Goal: Information Seeking & Learning: Find specific fact

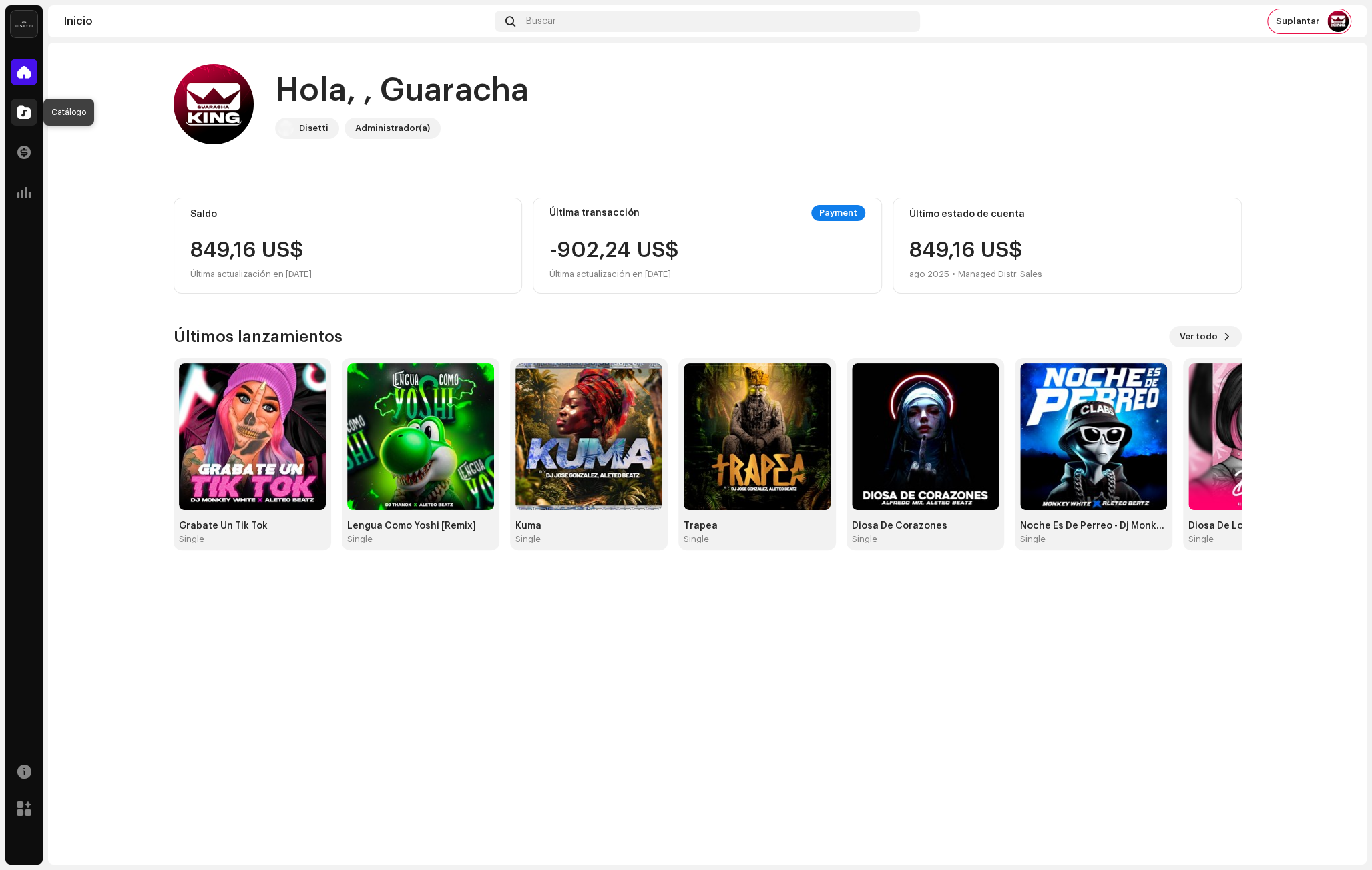
click at [22, 113] on span at bounding box center [24, 112] width 13 height 11
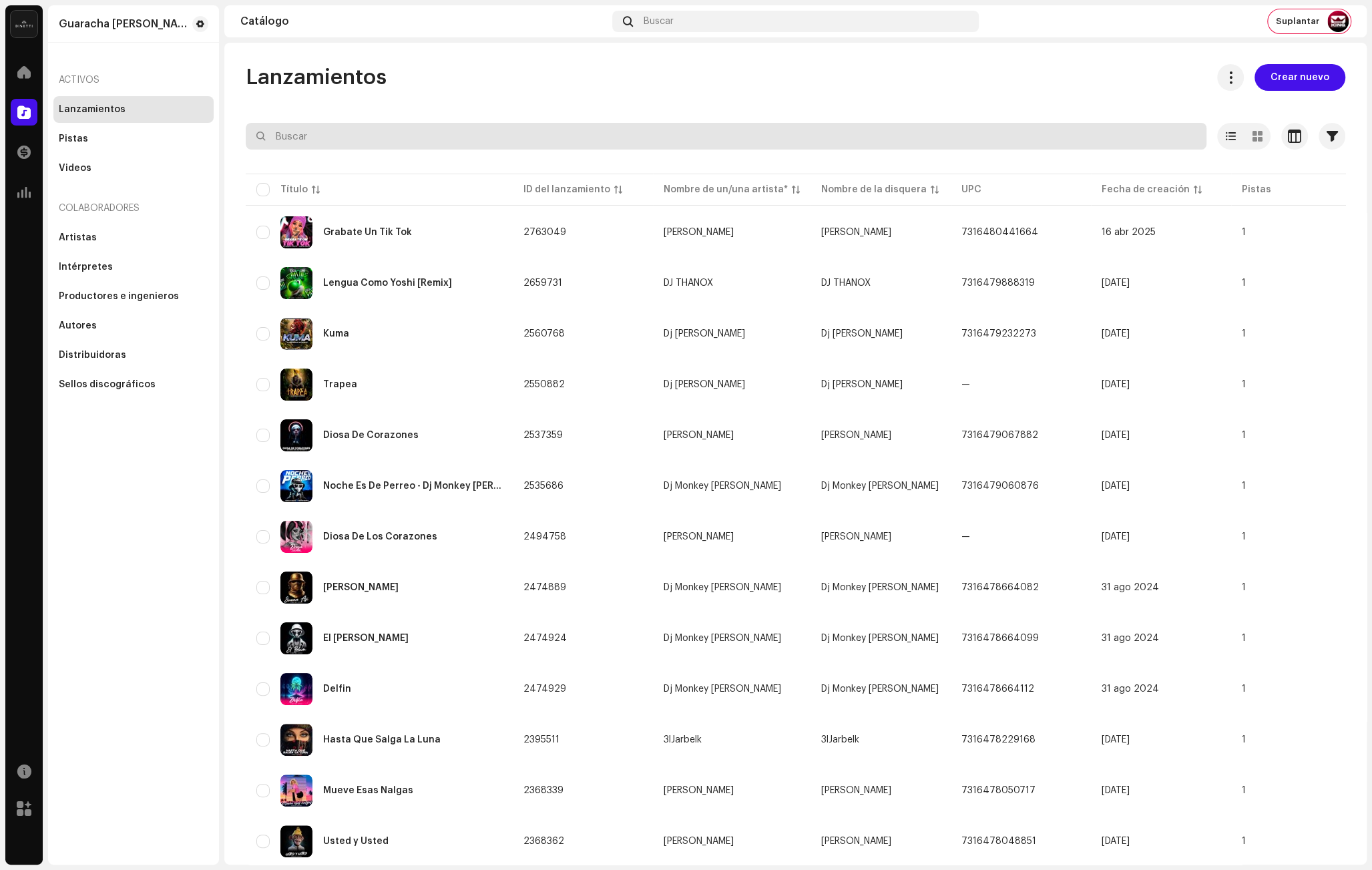
click at [324, 135] on input "text" at bounding box center [726, 136] width 961 height 27
paste input "Las reclamaciones que hacemos tanto en YouTube, como en Meta y TikTok se genera…"
type input "Las reclamaciones que hacemos tanto en YouTube, como en Meta y TikTok se genera…"
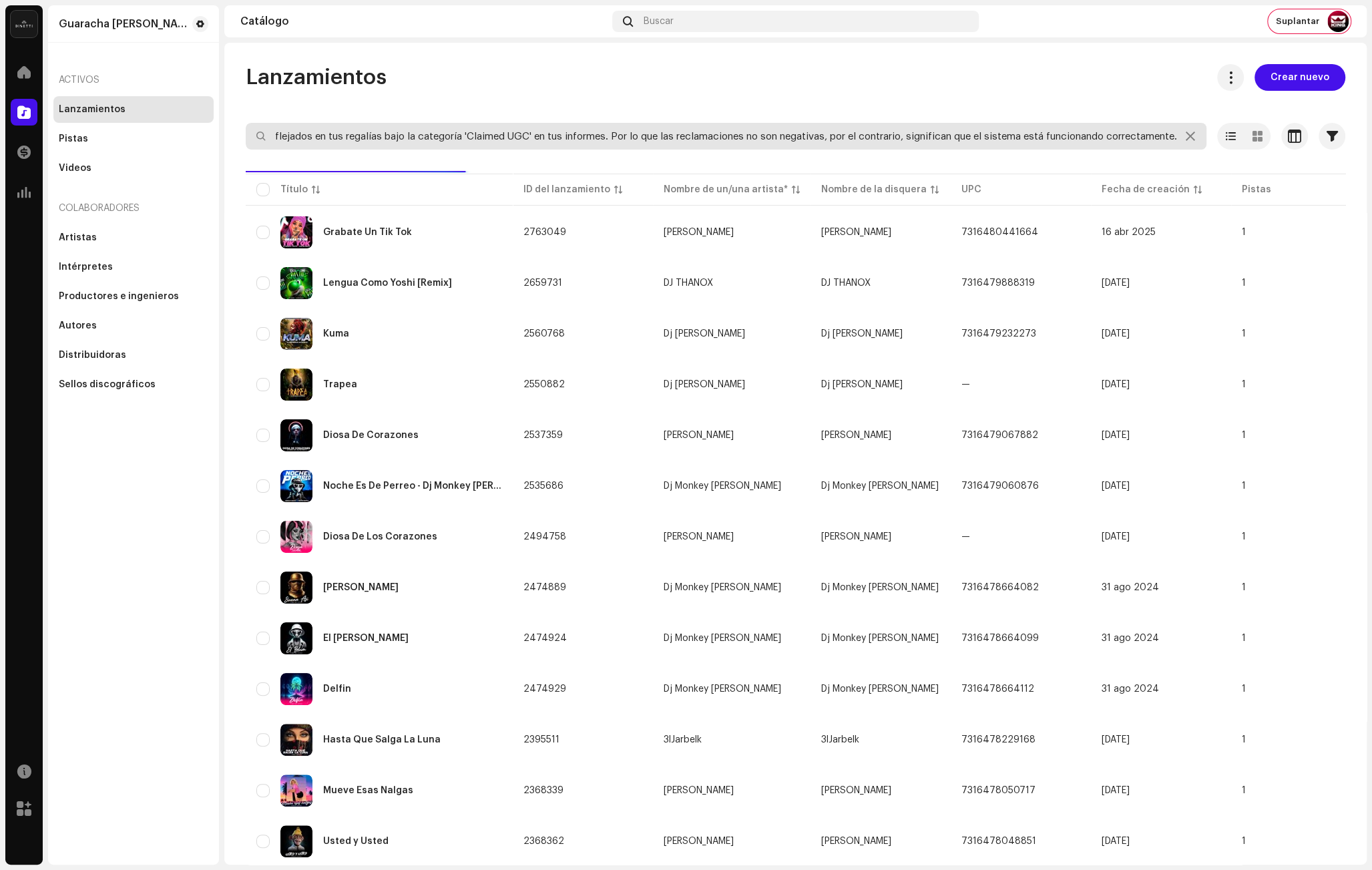
click at [338, 136] on input "Las reclamaciones que hacemos tanto en YouTube, como en Meta y TikTok se genera…" at bounding box center [726, 136] width 961 height 27
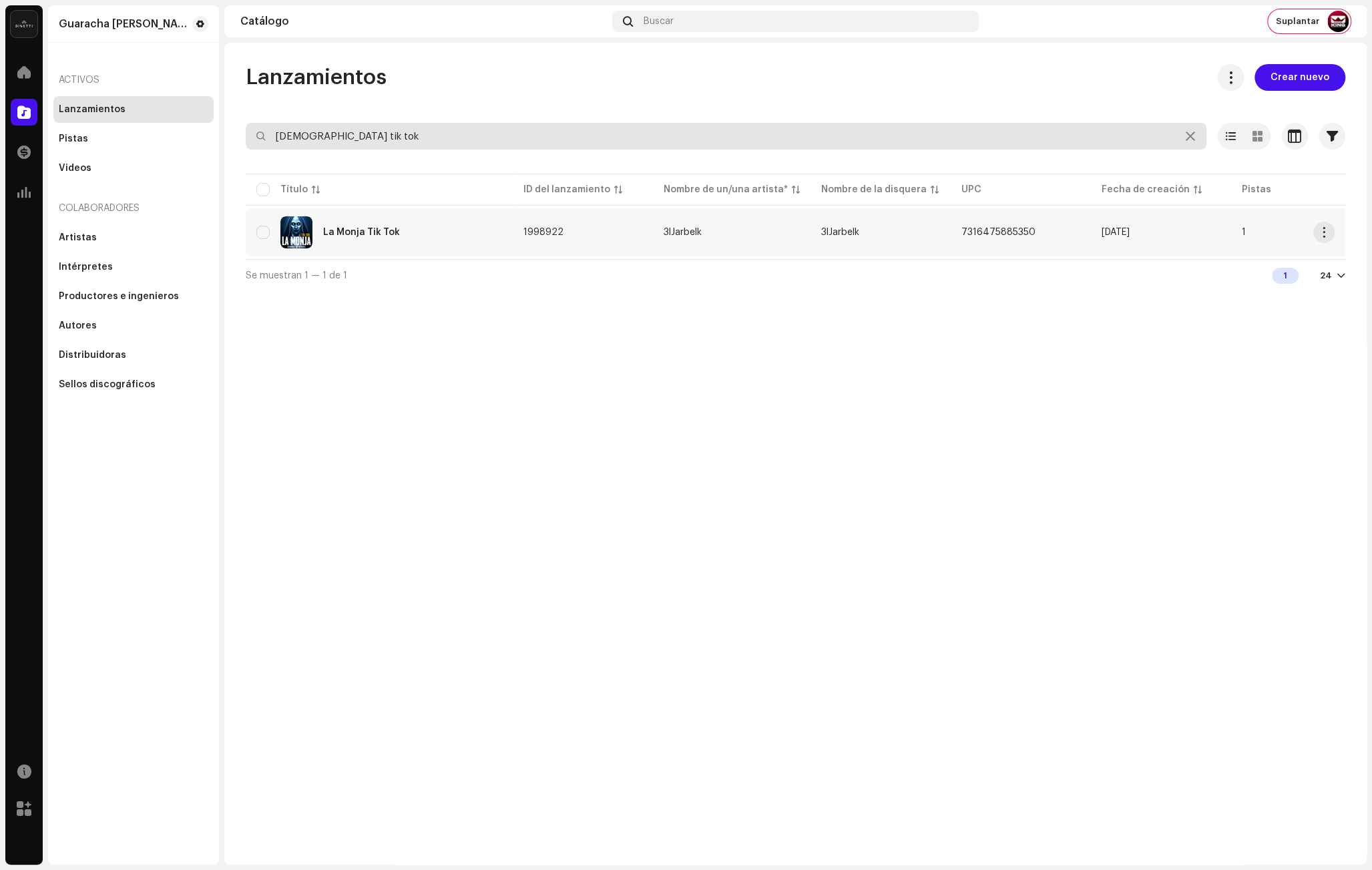
type input "[DEMOGRAPHIC_DATA] tik tok"
click at [405, 220] on div "La Monja Tik Tok" at bounding box center [379, 232] width 246 height 32
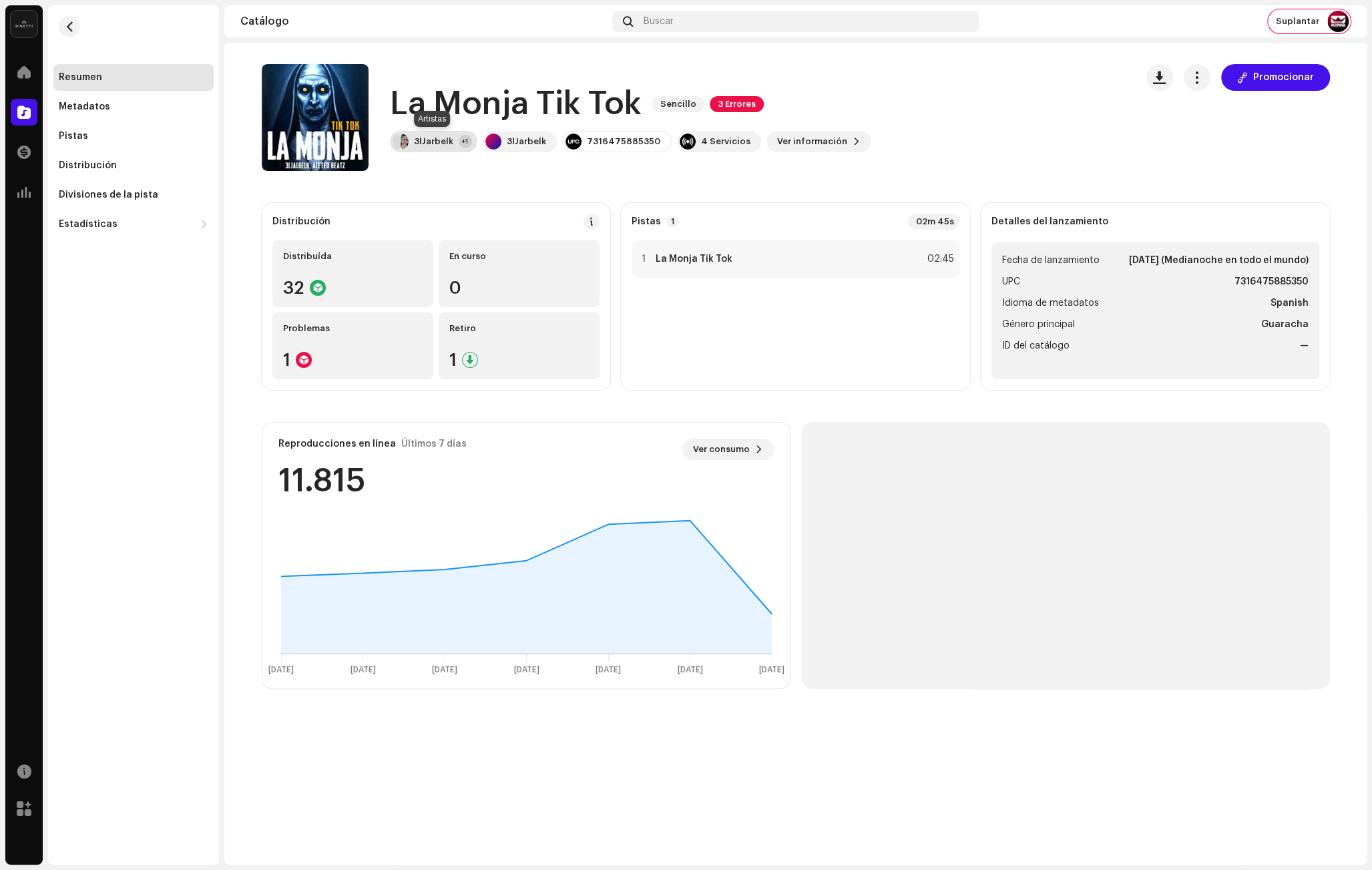
click at [427, 141] on div "3lJarbelk" at bounding box center [434, 142] width 39 height 11
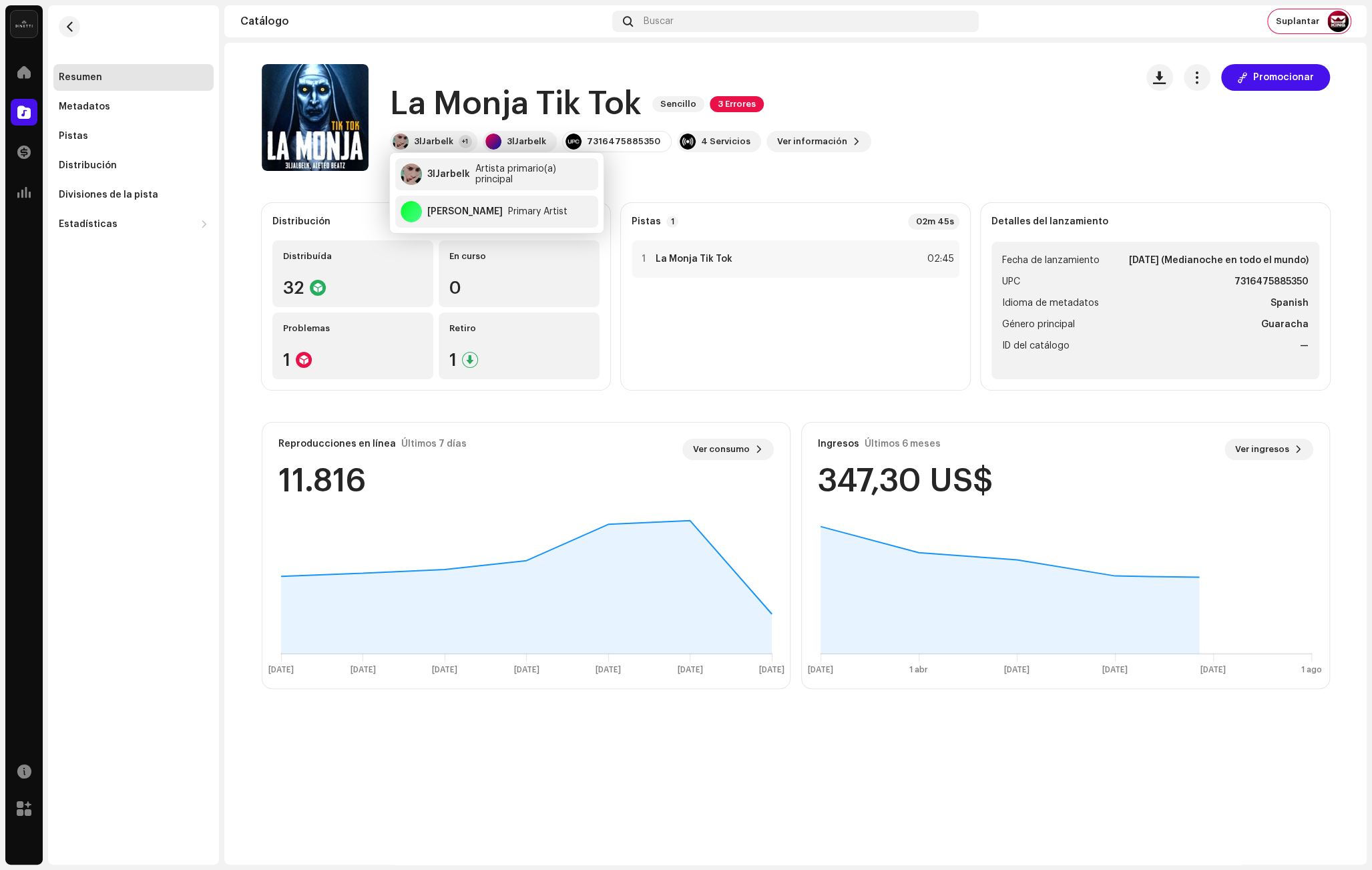
click at [317, 199] on catalog-releases-details-overview "La Monja Tik Tok Sencillo 3 Errores Promocionar La Monja Tik Tok Sencillo 3 Err…" at bounding box center [796, 376] width 1142 height 668
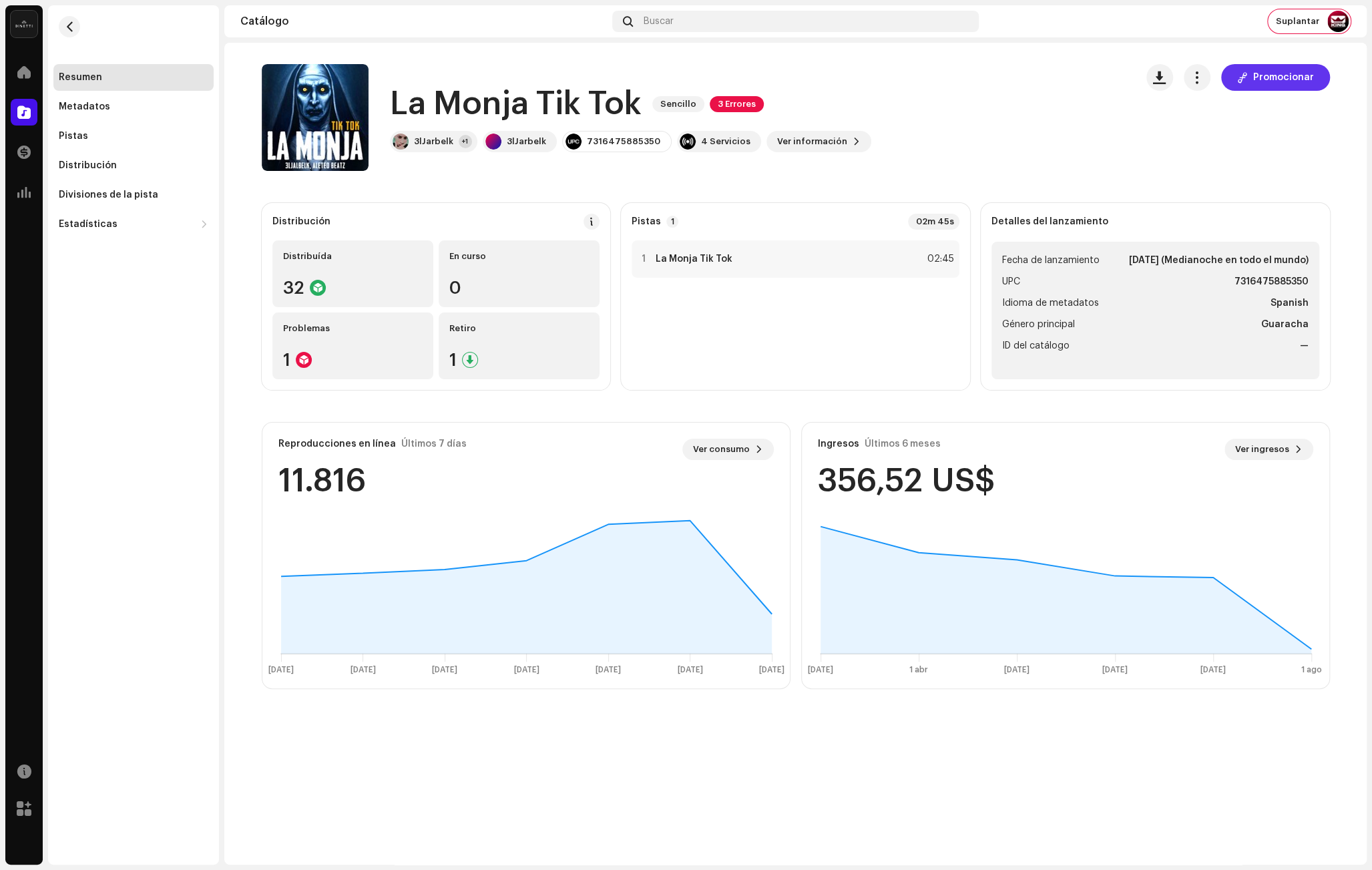
click at [1268, 75] on span "Promocionar" at bounding box center [1283, 77] width 60 height 27
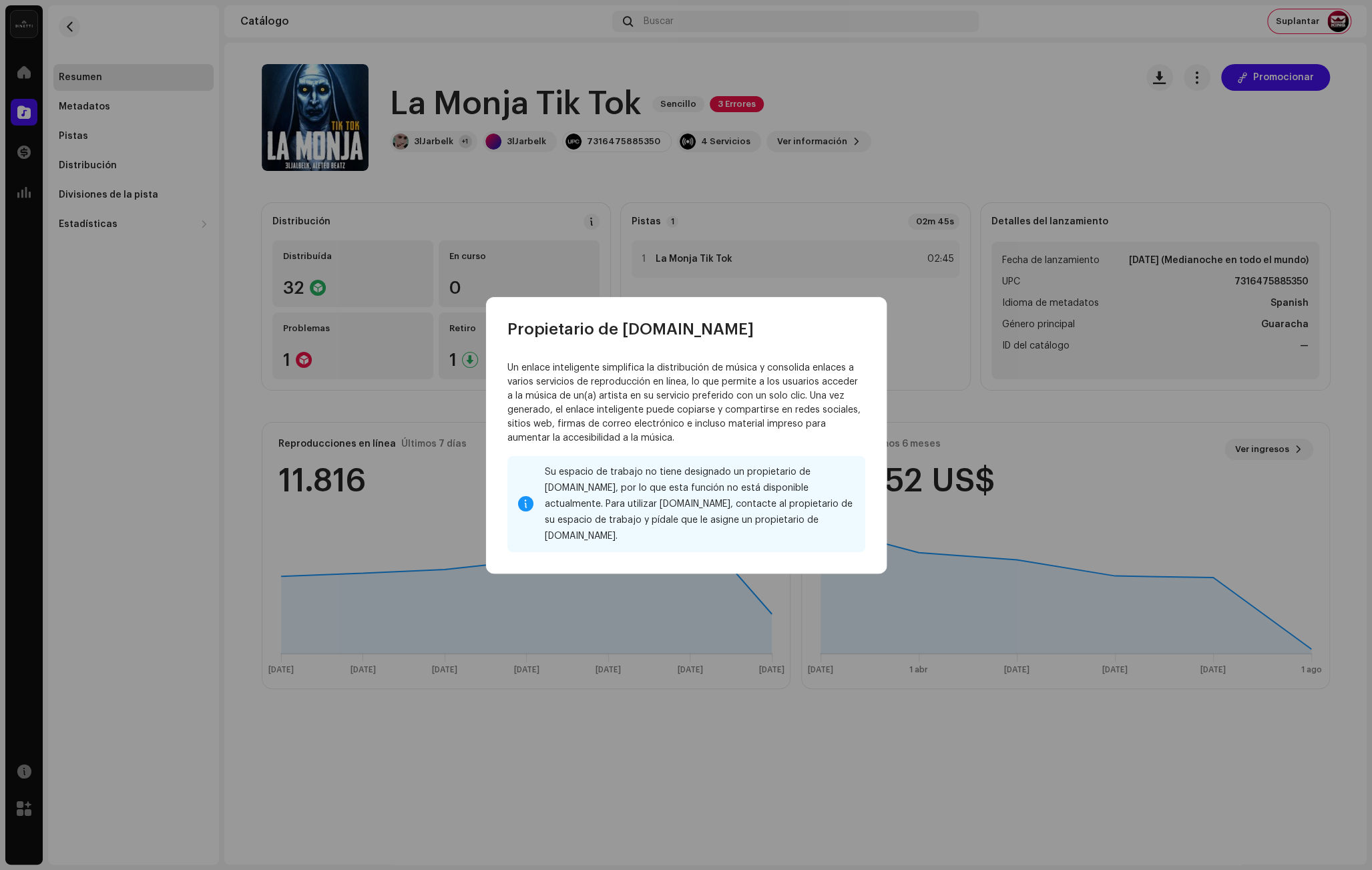
click at [691, 508] on div "Su espacio de trabajo no tiene designado un propietario de [DOMAIN_NAME], por l…" at bounding box center [700, 504] width 310 height 80
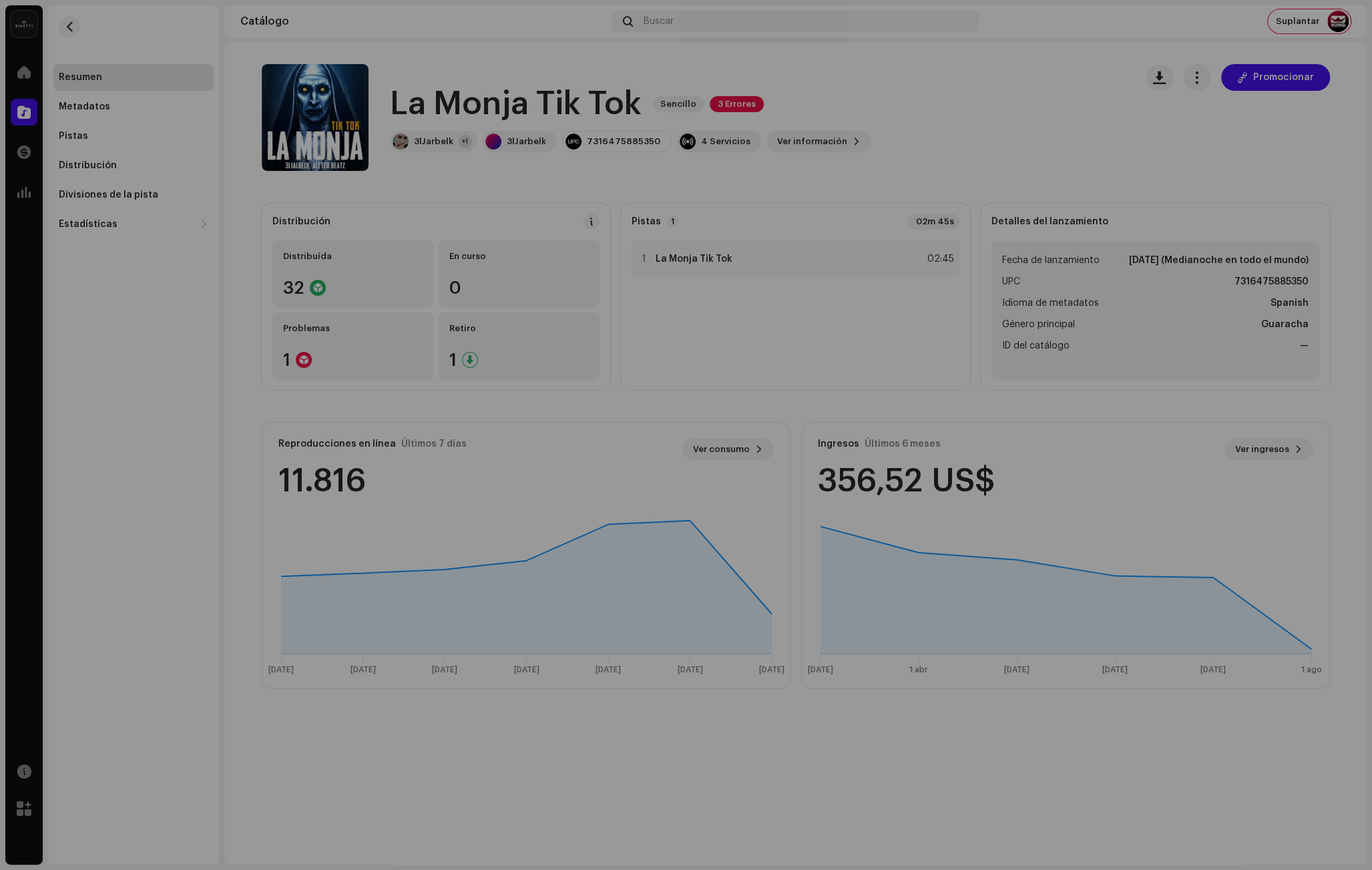
click at [951, 93] on div "Propietario de [DOMAIN_NAME] Un enlace inteligente simplifica la distribución d…" at bounding box center [686, 435] width 1372 height 870
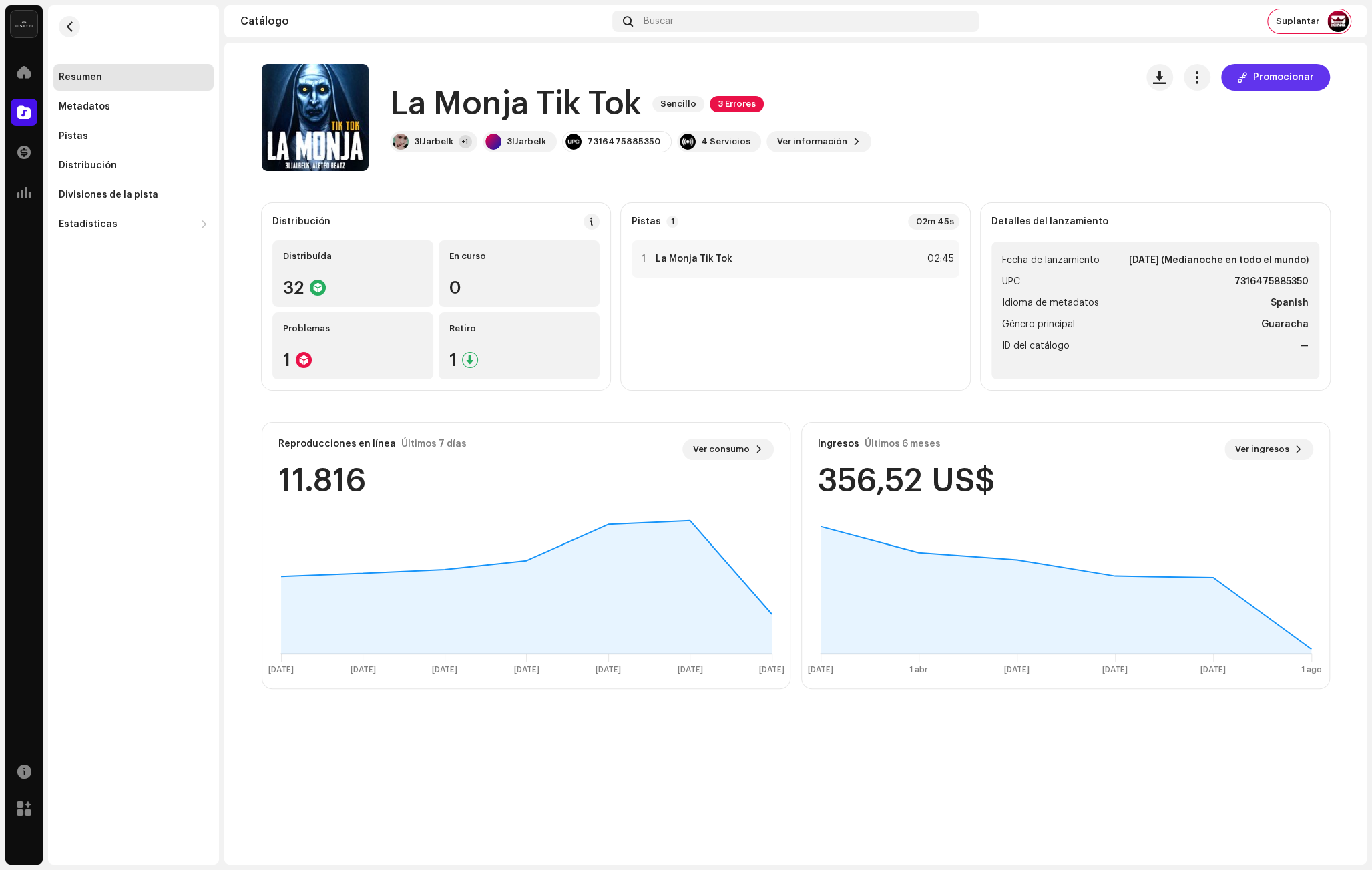
click at [1295, 74] on span "Promocionar" at bounding box center [1283, 77] width 60 height 27
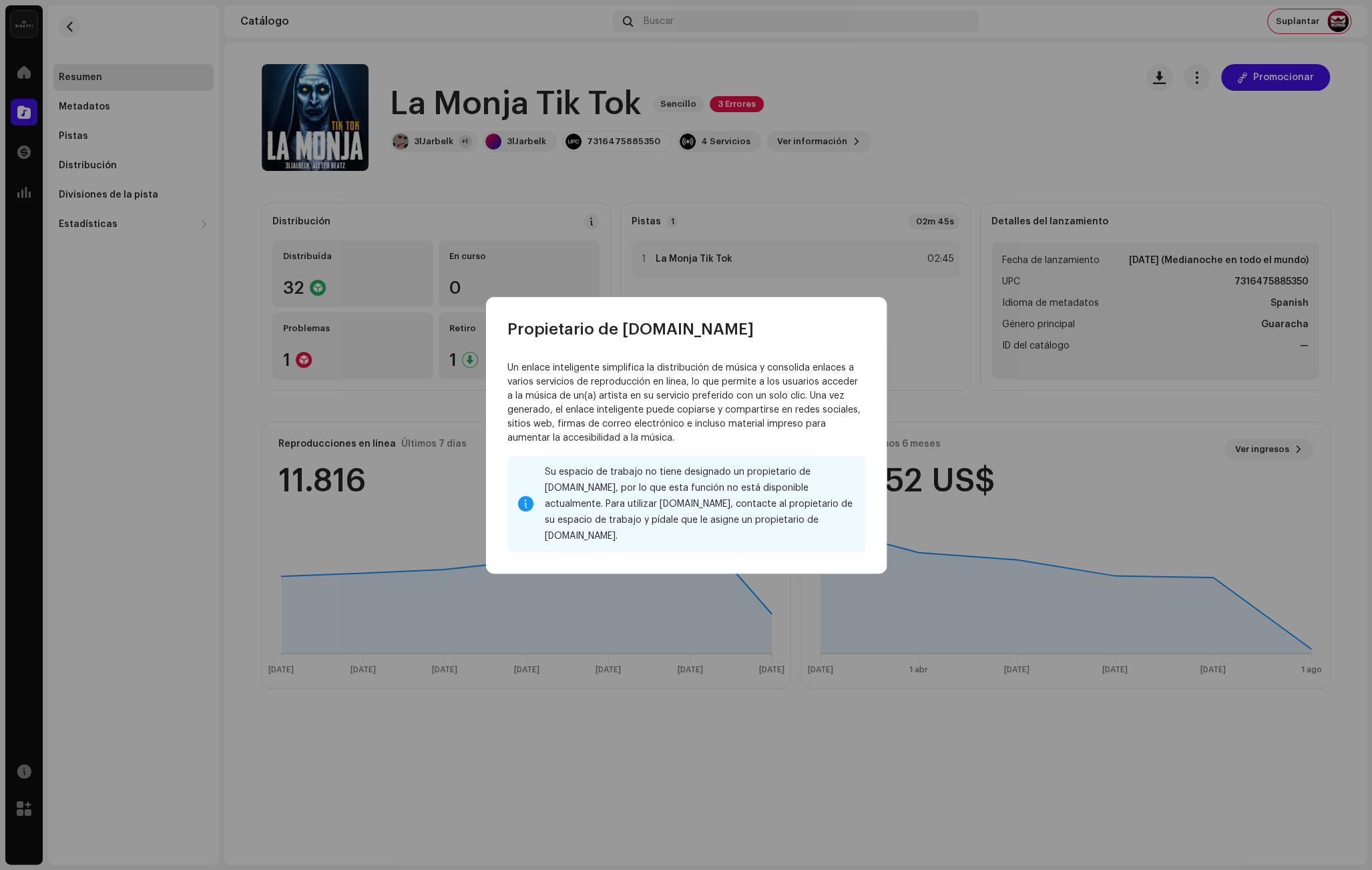
drag, startPoint x: 638, startPoint y: 494, endPoint x: 638, endPoint y: 524, distance: 30.0
click at [634, 505] on div "Su espacio de trabajo no tiene designado un propietario de [DOMAIN_NAME], por l…" at bounding box center [700, 504] width 310 height 80
click at [638, 524] on div "Su espacio de trabajo no tiene designado un propietario de [DOMAIN_NAME], por l…" at bounding box center [700, 504] width 310 height 80
drag, startPoint x: 641, startPoint y: 521, endPoint x: 663, endPoint y: 474, distance: 51.9
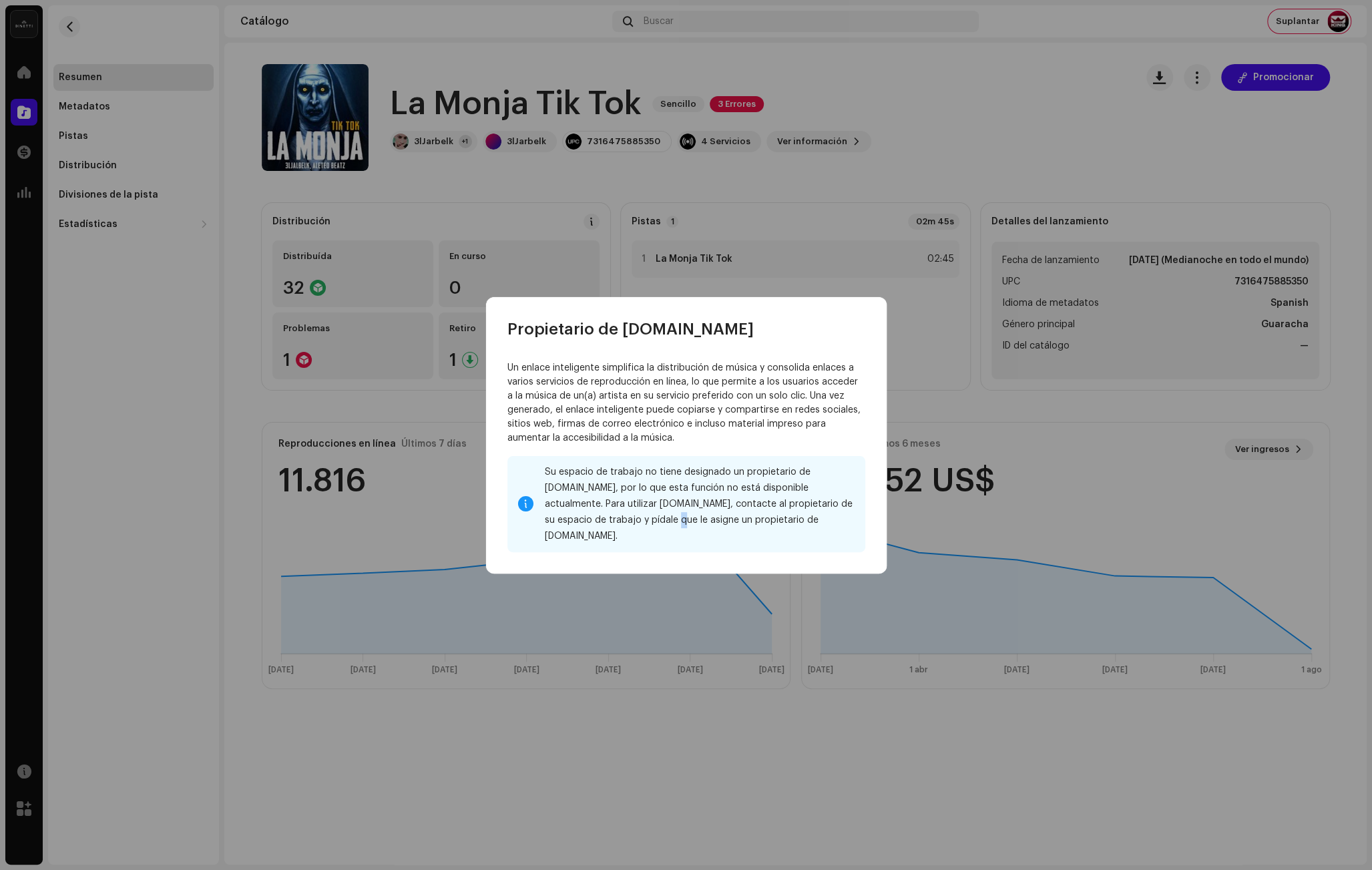
click at [641, 521] on div "Su espacio de trabajo no tiene designado un propietario de [DOMAIN_NAME], por l…" at bounding box center [700, 504] width 310 height 80
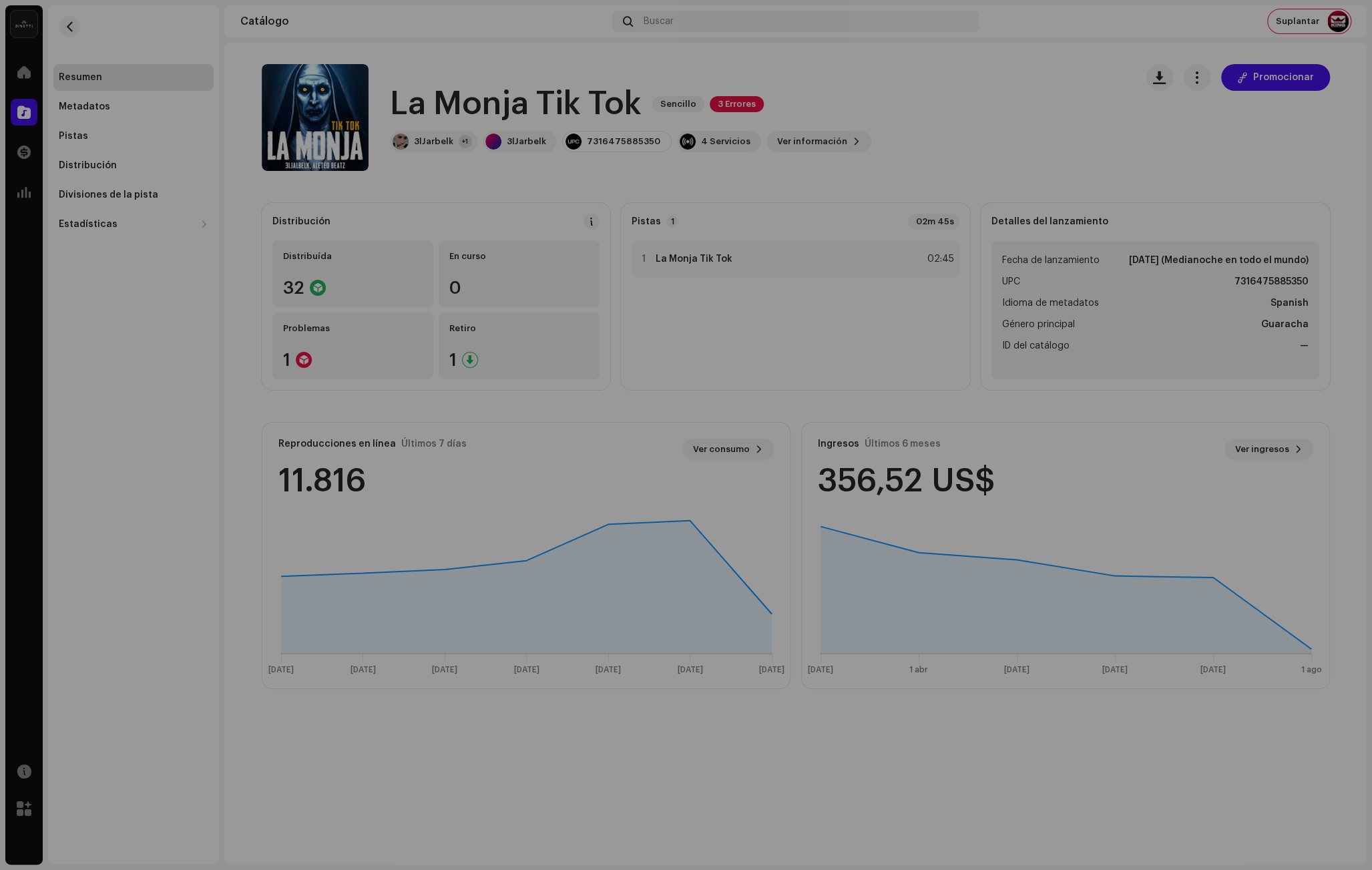
click at [892, 80] on div "Propietario de [DOMAIN_NAME] Un enlace inteligente simplifica la distribución d…" at bounding box center [686, 435] width 1372 height 870
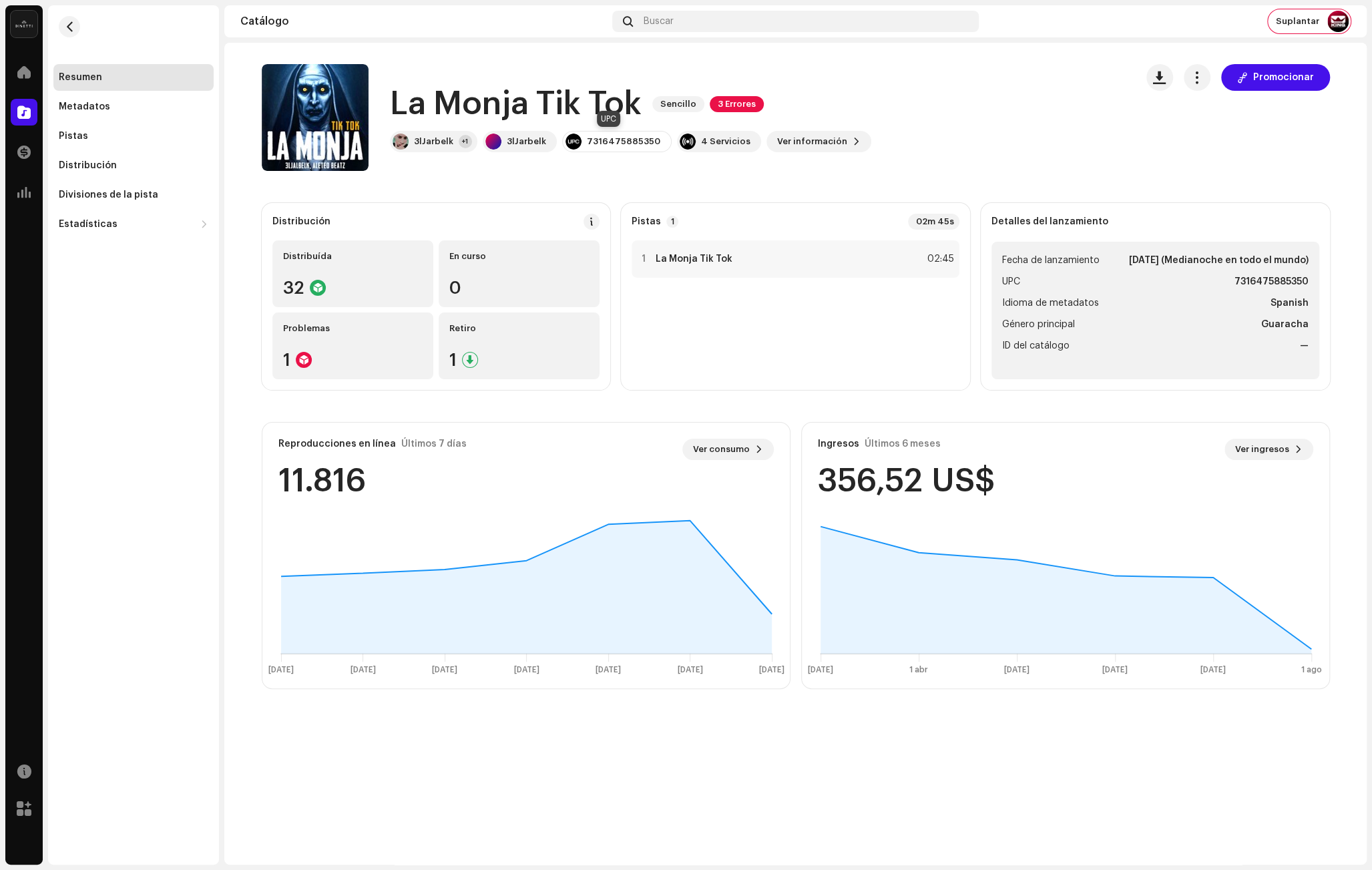
click at [633, 141] on div "7316475885350" at bounding box center [623, 142] width 73 height 11
copy div "7316475885350"
click at [427, 146] on div "3lJarbelk" at bounding box center [434, 142] width 39 height 11
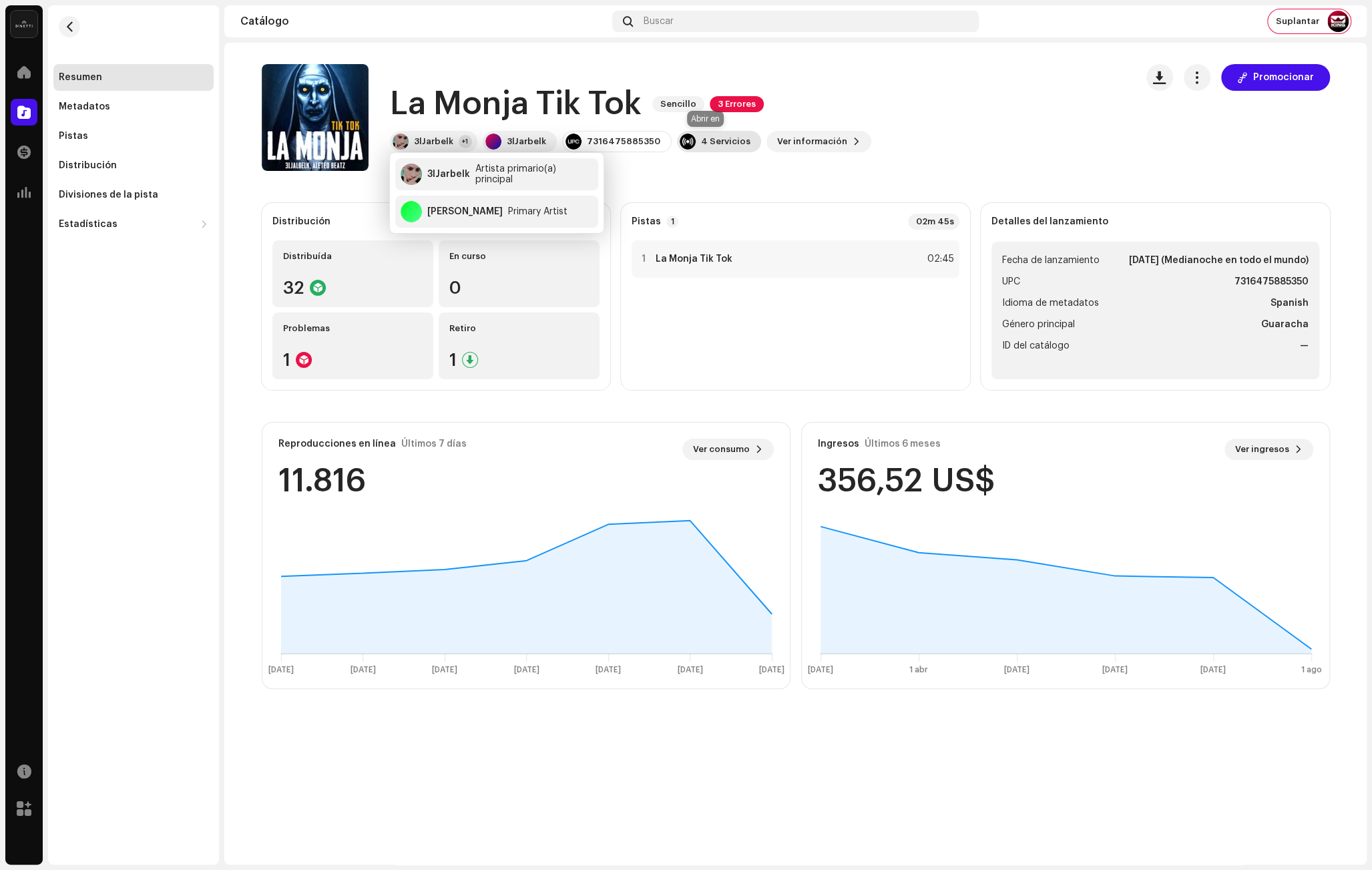
click at [736, 141] on div "4 Servicios" at bounding box center [718, 141] width 84 height 21
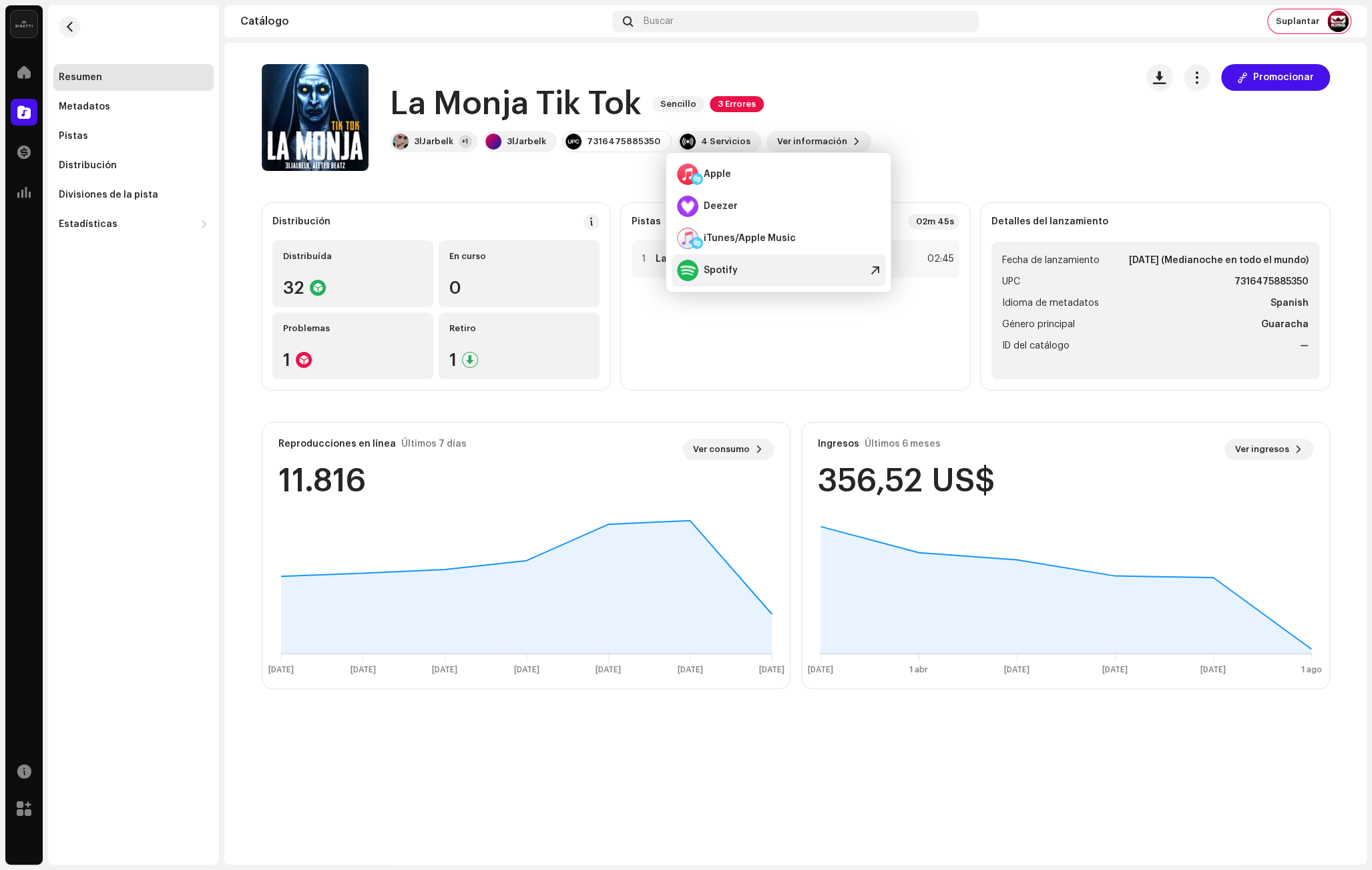
click at [769, 275] on div "Spotify" at bounding box center [778, 270] width 214 height 32
drag, startPoint x: 484, startPoint y: 188, endPoint x: 562, endPoint y: 239, distance: 93.2
click at [484, 188] on catalog-releases-details-overview "La Monja Tik Tok Sencillo 3 Errores Promocionar La Monja Tik Tok Sencillo 3 Err…" at bounding box center [796, 376] width 1142 height 668
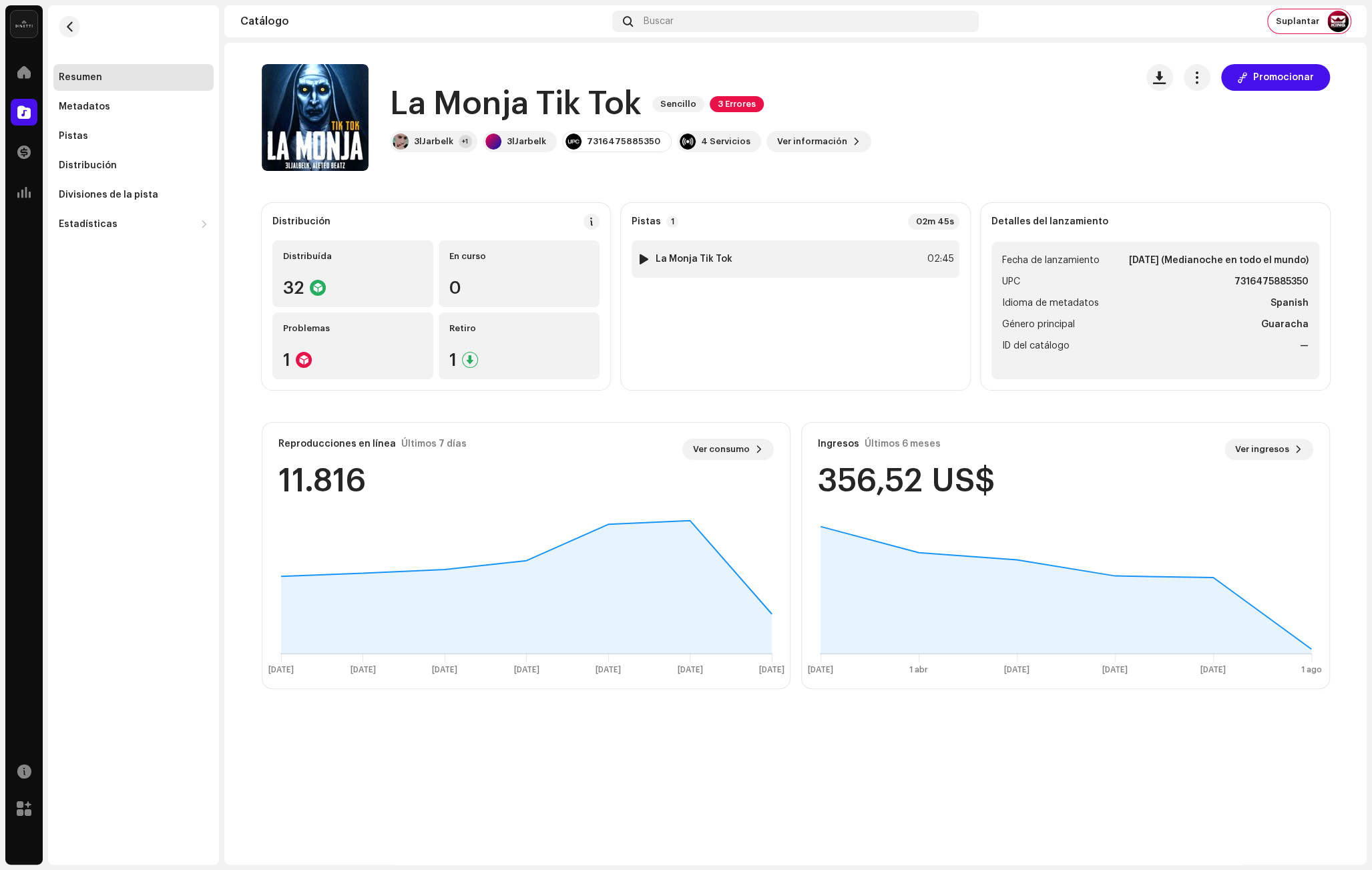
click at [636, 255] on img at bounding box center [643, 259] width 18 height 18
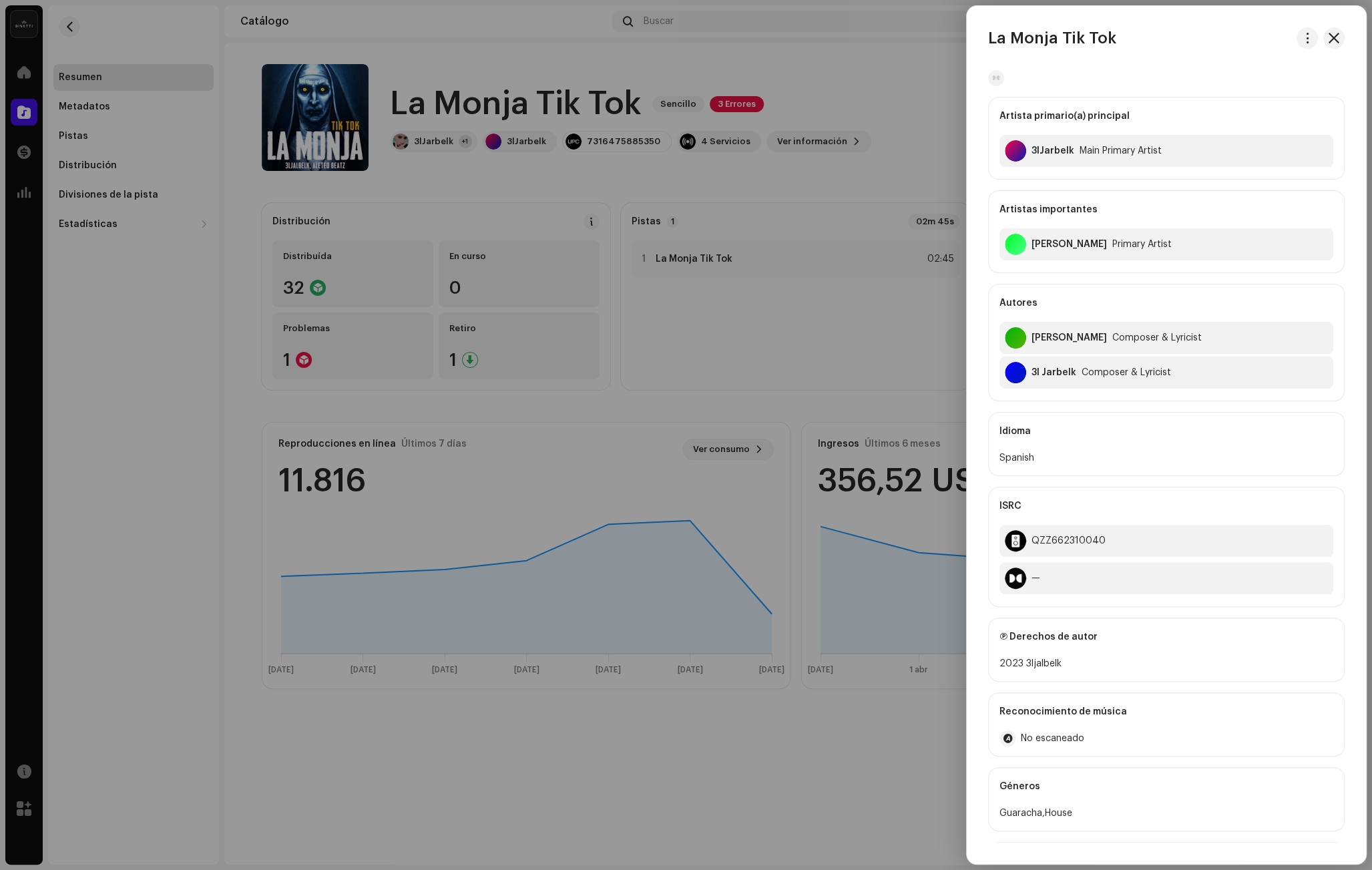
click at [878, 177] on div at bounding box center [686, 435] width 1372 height 870
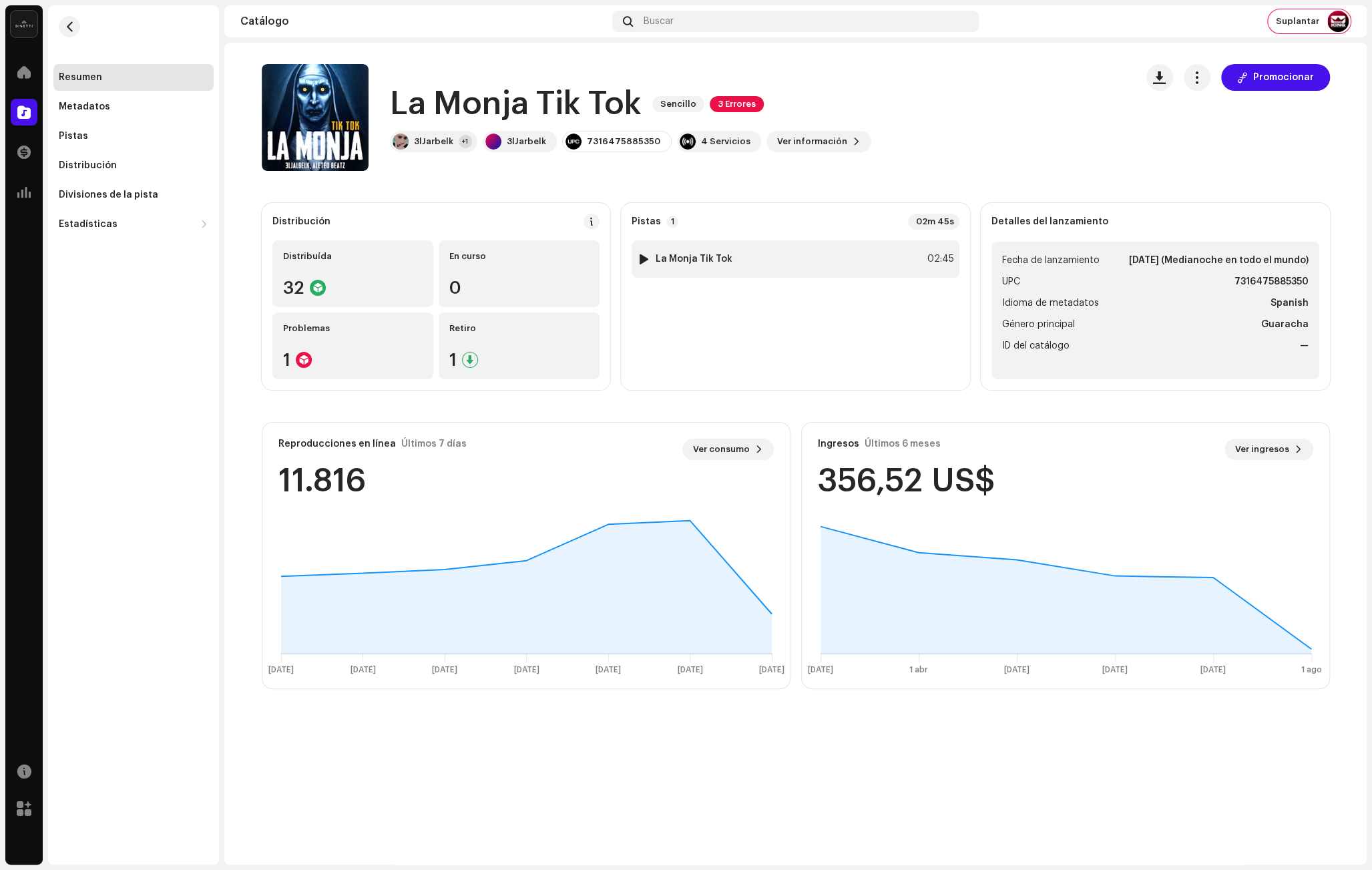
click at [645, 258] on div at bounding box center [643, 259] width 10 height 11
click at [372, 834] on span at bounding box center [376, 838] width 8 height 11
click at [509, 835] on div "00:28 02:46" at bounding box center [828, 838] width 840 height 11
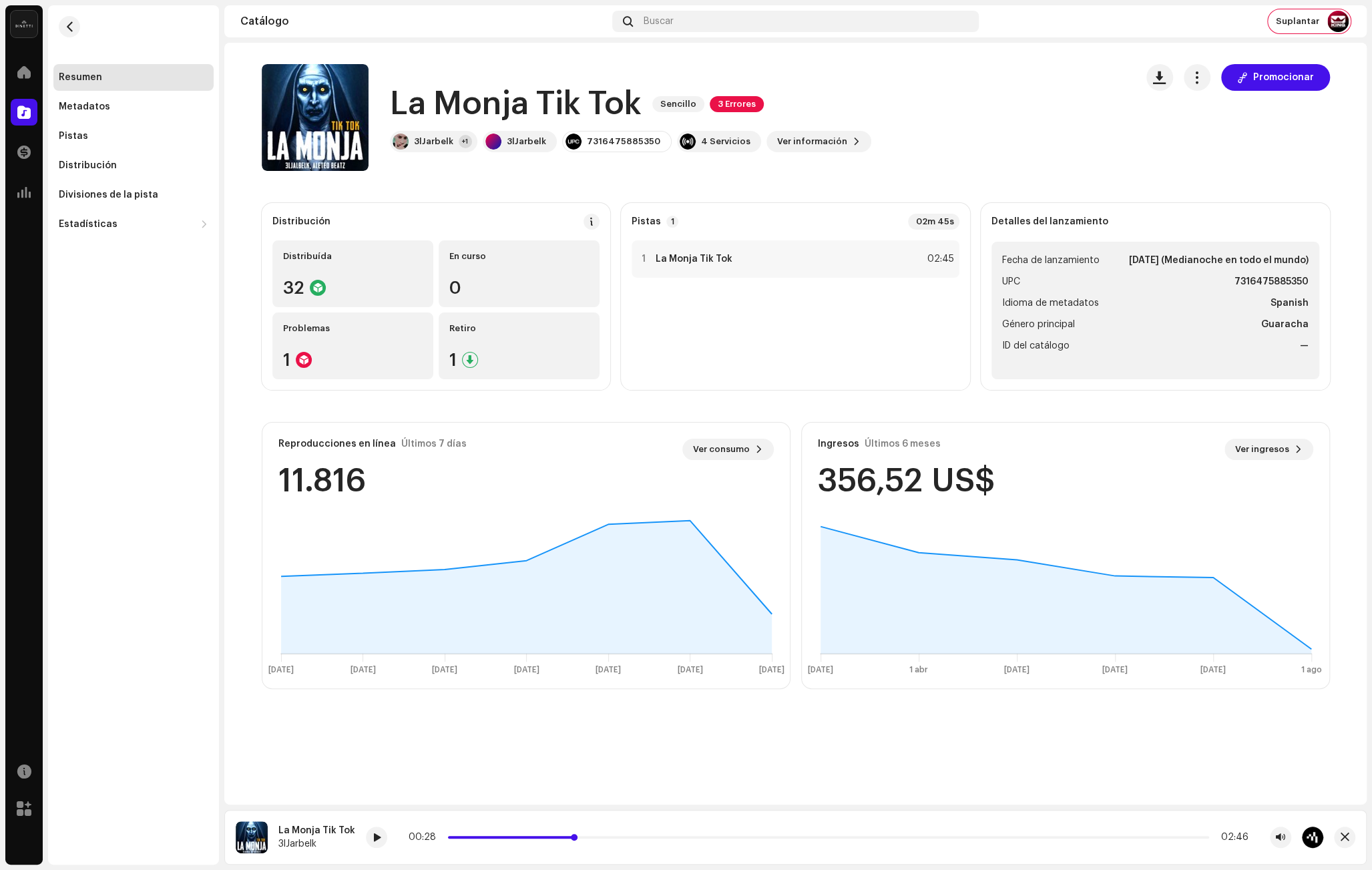
click at [510, 836] on span at bounding box center [512, 837] width 128 height 3
click at [372, 833] on span at bounding box center [376, 838] width 8 height 11
click at [714, 141] on div "4 Servicios" at bounding box center [725, 142] width 49 height 11
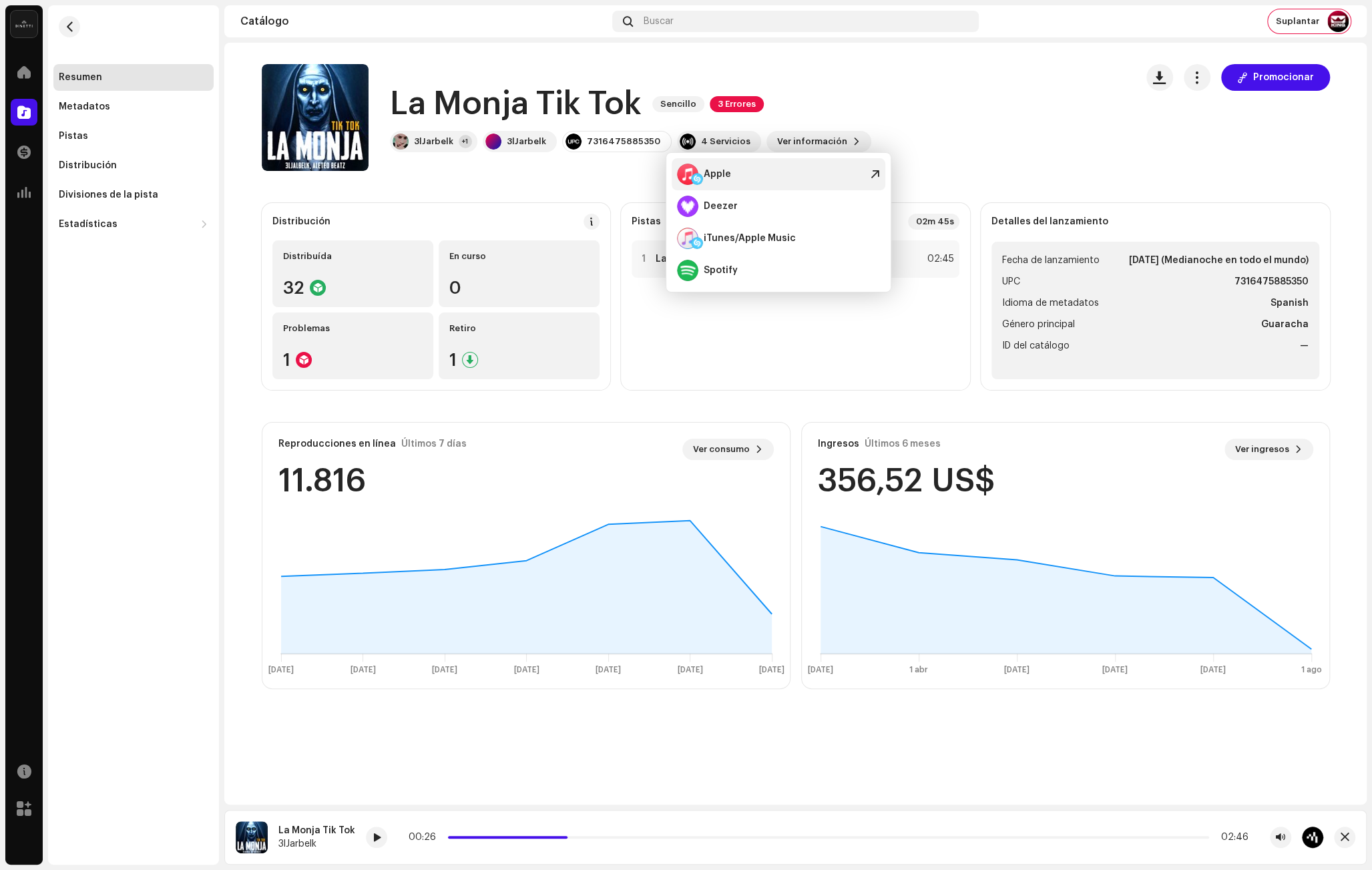
click at [788, 170] on div "Apple" at bounding box center [778, 174] width 214 height 32
click at [883, 96] on div "La Monja Tik Tok Sencillo 3 Errores 3lJarbelk +1 3lJarbelk 7316475885350 4 Serv…" at bounding box center [693, 117] width 863 height 107
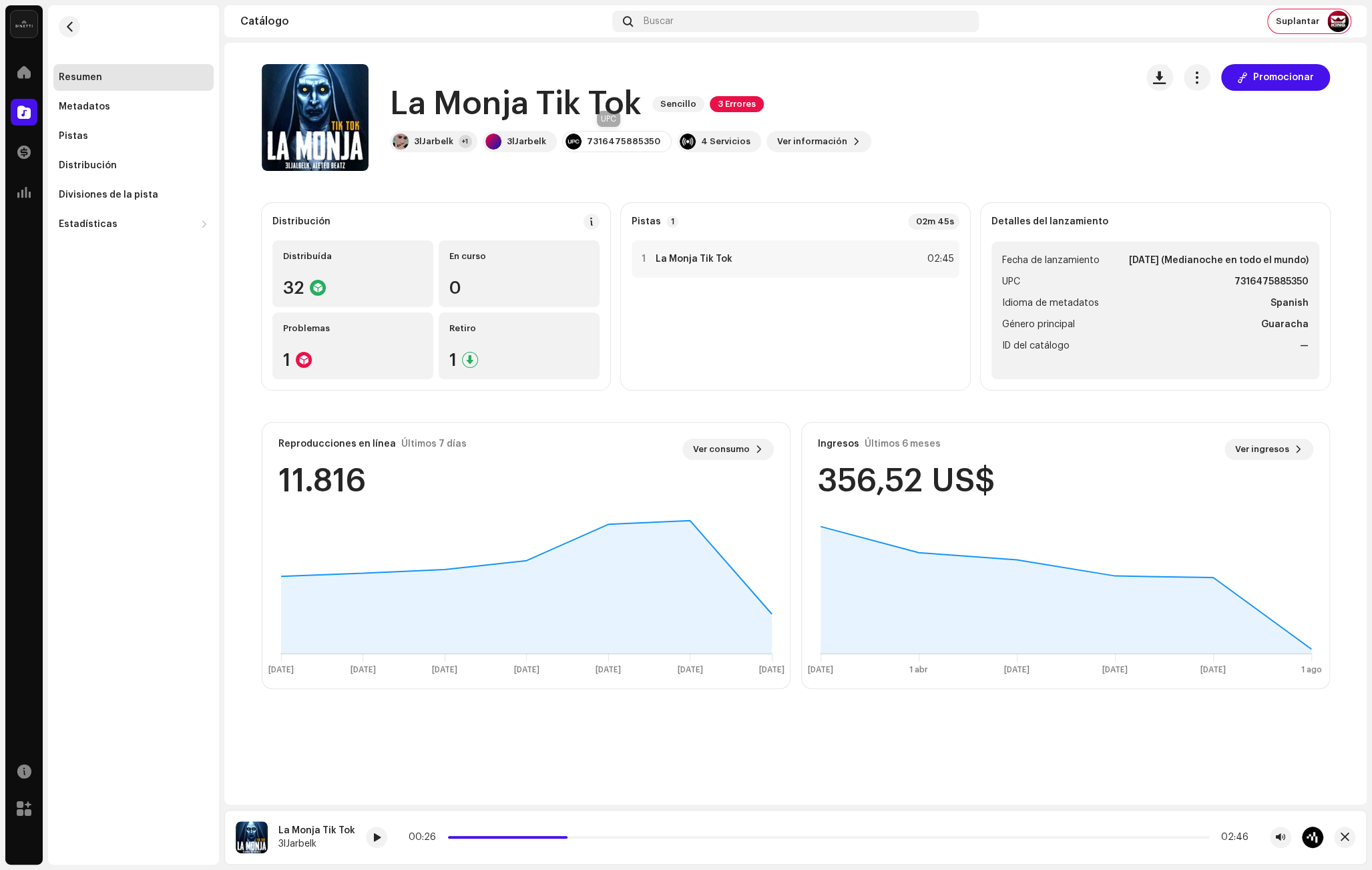
click at [626, 139] on div "7316475885350" at bounding box center [623, 142] width 73 height 11
copy div "7316475885350"
click at [755, 267] on div "1 La Monja Tik Tok 02:45" at bounding box center [795, 259] width 328 height 37
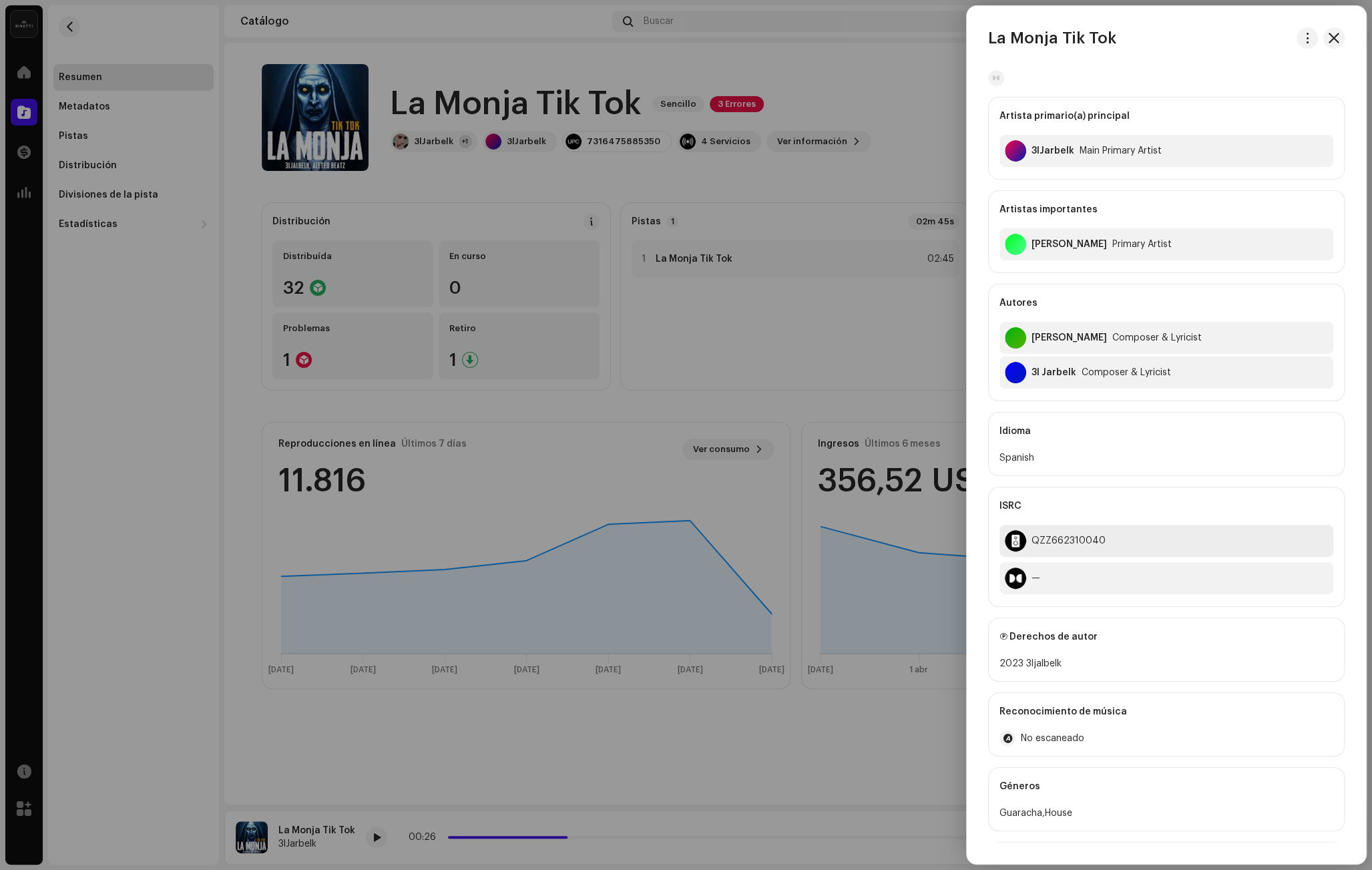
click at [1080, 539] on div "QZZ662310040" at bounding box center [1068, 541] width 74 height 11
copy div "QZZ662310040"
click at [897, 155] on div at bounding box center [686, 435] width 1372 height 870
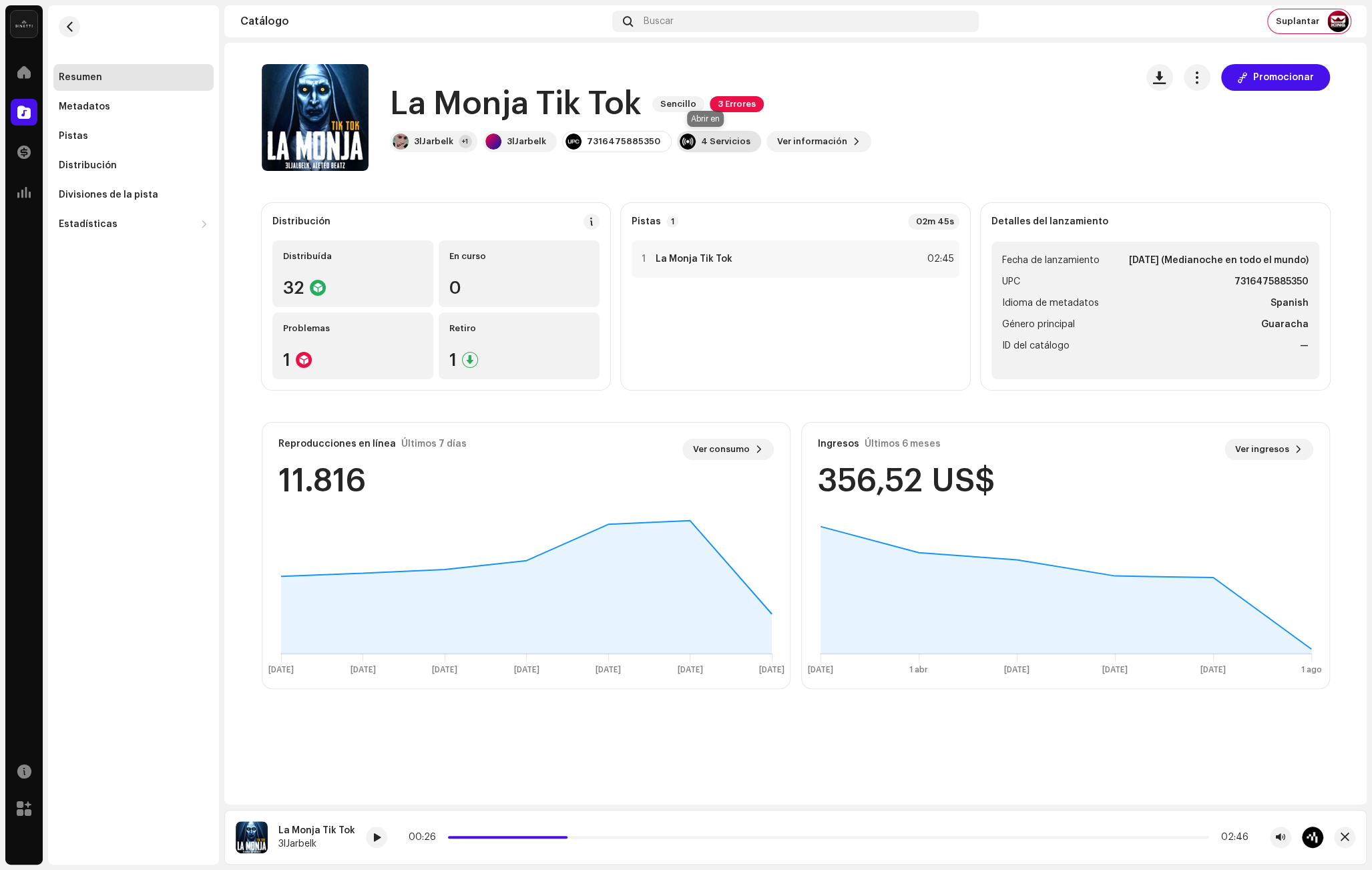
click at [701, 140] on div "4 Servicios" at bounding box center [725, 142] width 49 height 11
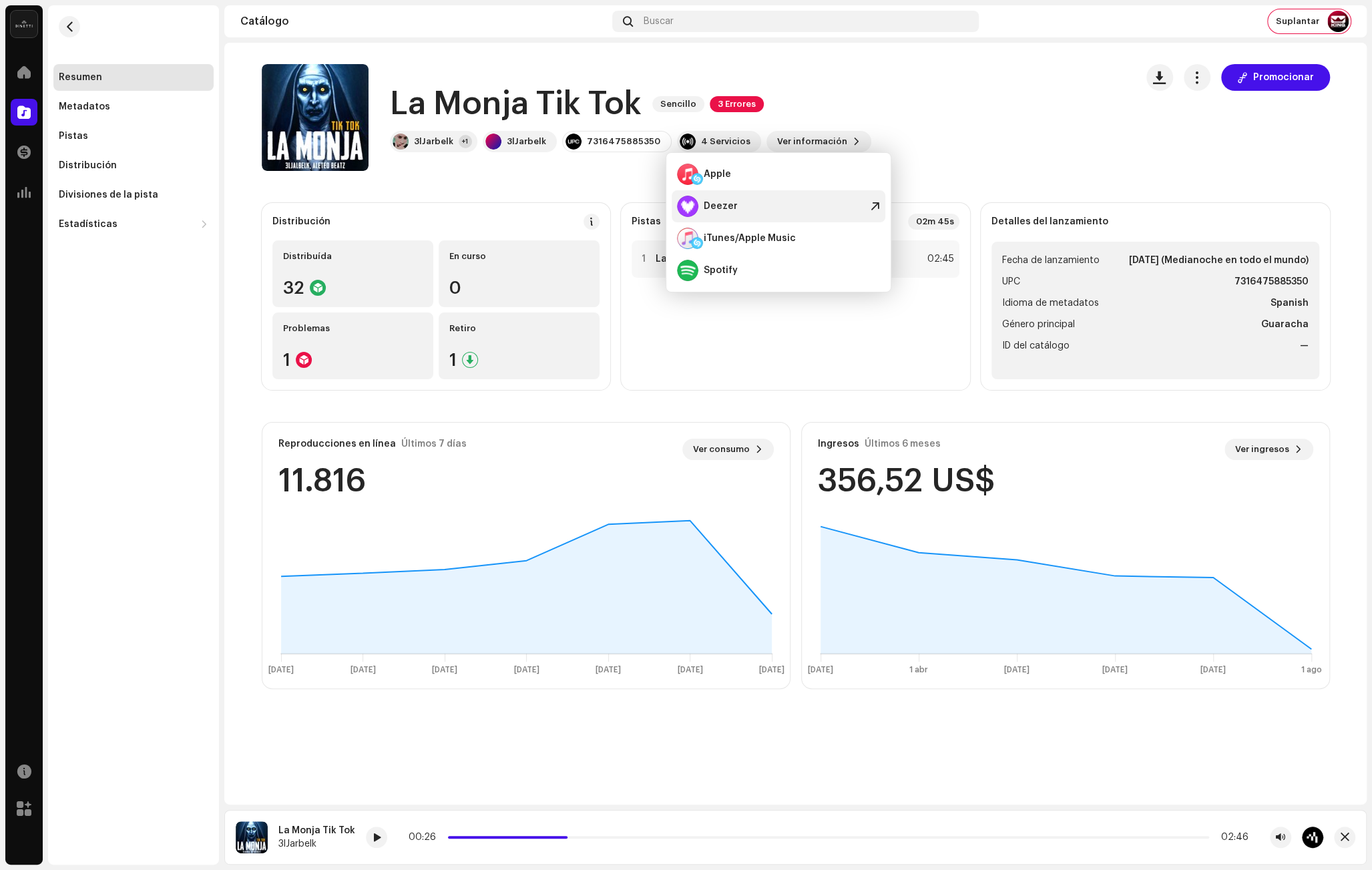
click at [777, 205] on div "Deezer" at bounding box center [778, 206] width 214 height 32
click at [528, 190] on catalog-releases-details-overview "La Monja Tik Tok Sencillo 3 Errores Promocionar La Monja Tik Tok Sencillo 3 Err…" at bounding box center [796, 376] width 1142 height 668
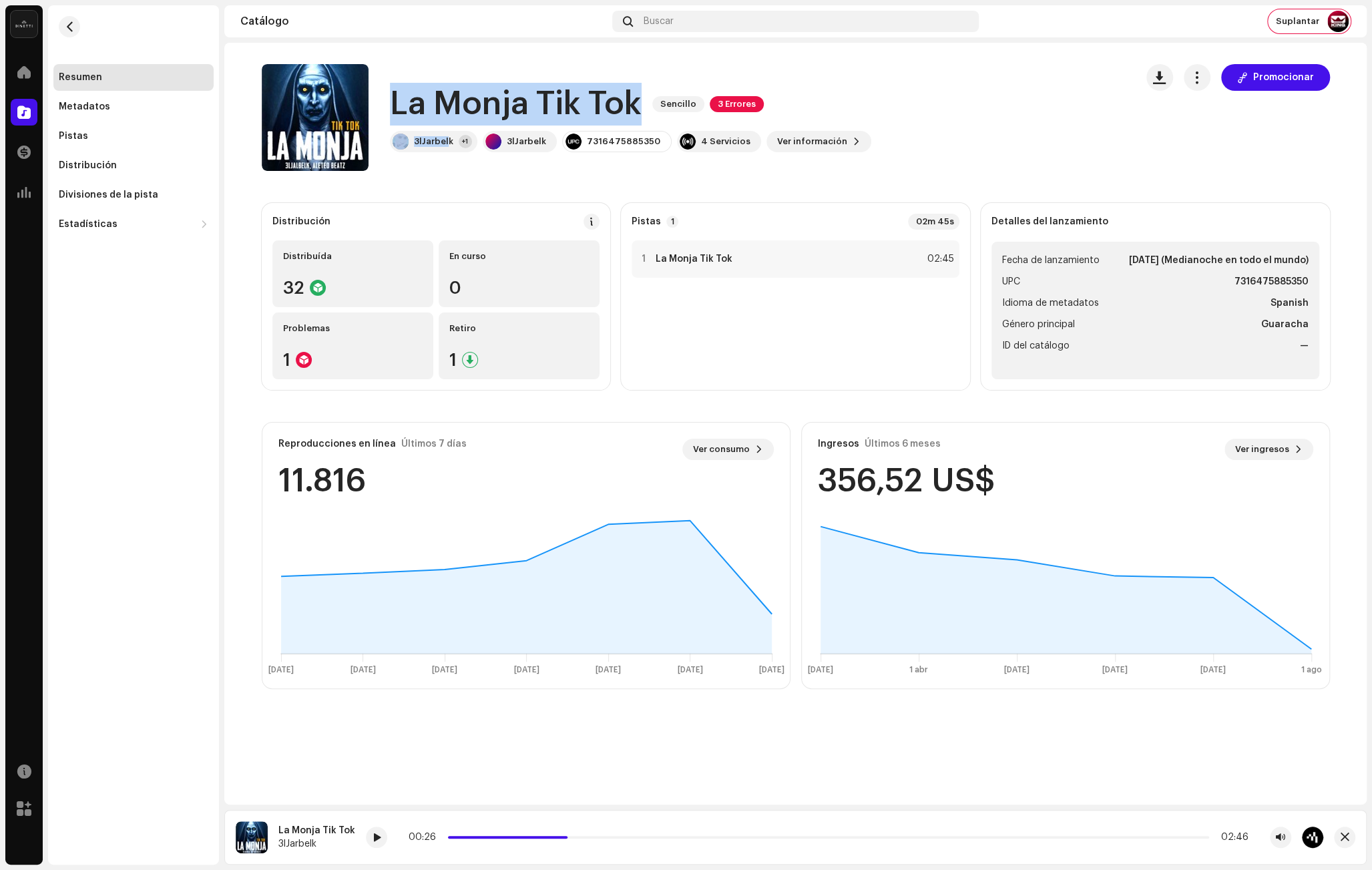
drag, startPoint x: 447, startPoint y: 140, endPoint x: 391, endPoint y: 105, distance: 66.0
click at [391, 105] on div "La Monja Tik Tok Sencillo 3 Errores 3lJarbelk +1 3lJarbelk 7316475885350 4 Serv…" at bounding box center [630, 117] width 481 height 70
drag, startPoint x: 443, startPoint y: 190, endPoint x: 436, endPoint y: 162, distance: 28.9
click at [441, 189] on catalog-releases-details-overview "La Monja Tik Tok Sencillo 3 Errores Promocionar La Monja Tik Tok Sencillo 3 Err…" at bounding box center [796, 376] width 1142 height 668
drag, startPoint x: 450, startPoint y: 139, endPoint x: 379, endPoint y: 101, distance: 80.5
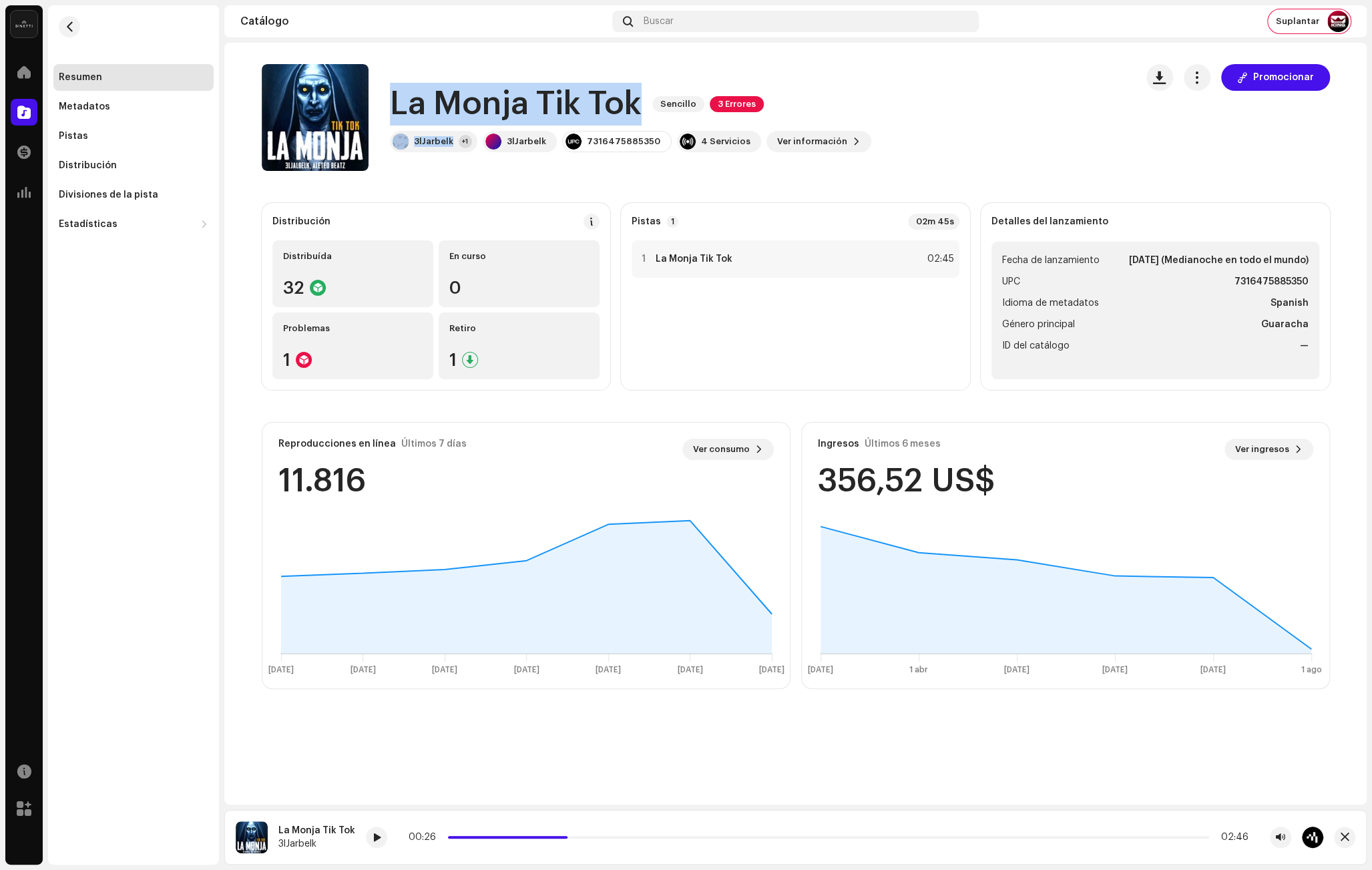
click at [379, 101] on div "La Monja Tik Tok Sencillo 3 Errores 3lJarbelk +1 3lJarbelk 7316475885350 4 Serv…" at bounding box center [693, 117] width 863 height 107
copy div "La Monja Tik Tok Sencillo 3 Errores 3lJarbelk"
drag, startPoint x: 1013, startPoint y: 97, endPoint x: 1180, endPoint y: 80, distance: 167.9
click at [1013, 97] on div "La Monja Tik Tok Sencillo 3 Errores 3lJarbelk +1 3lJarbelk 7316475885350 4 Serv…" at bounding box center [693, 117] width 863 height 107
click at [1315, 16] on span "Suplantar" at bounding box center [1297, 21] width 44 height 11
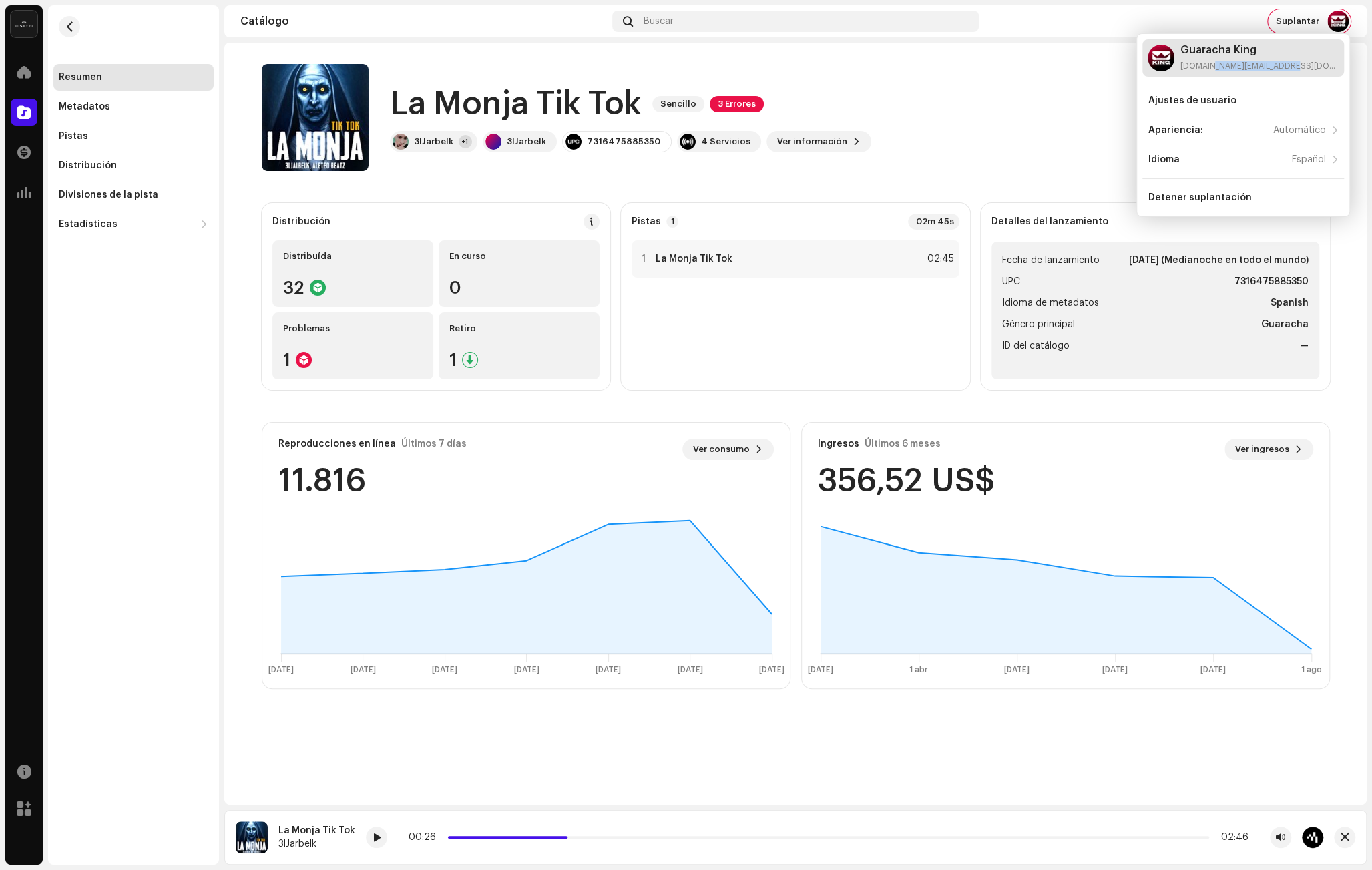
drag, startPoint x: 1277, startPoint y: 64, endPoint x: 1201, endPoint y: 63, distance: 76.0
click at [1201, 63] on div "[DOMAIN_NAME][EMAIL_ADDRESS][DOMAIN_NAME]" at bounding box center [1259, 66] width 159 height 11
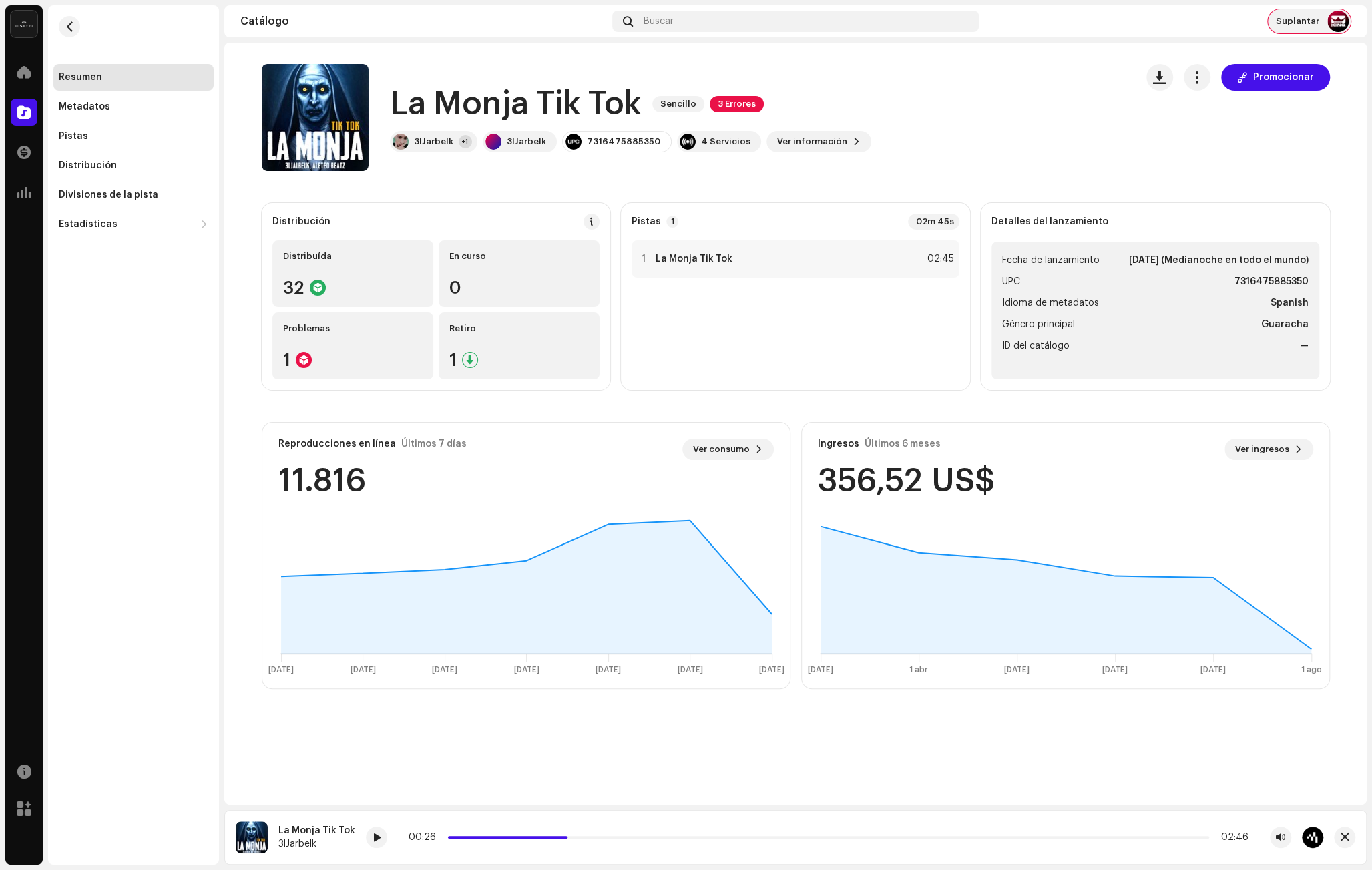
click at [1303, 30] on div "Suplantar" at bounding box center [1309, 21] width 83 height 24
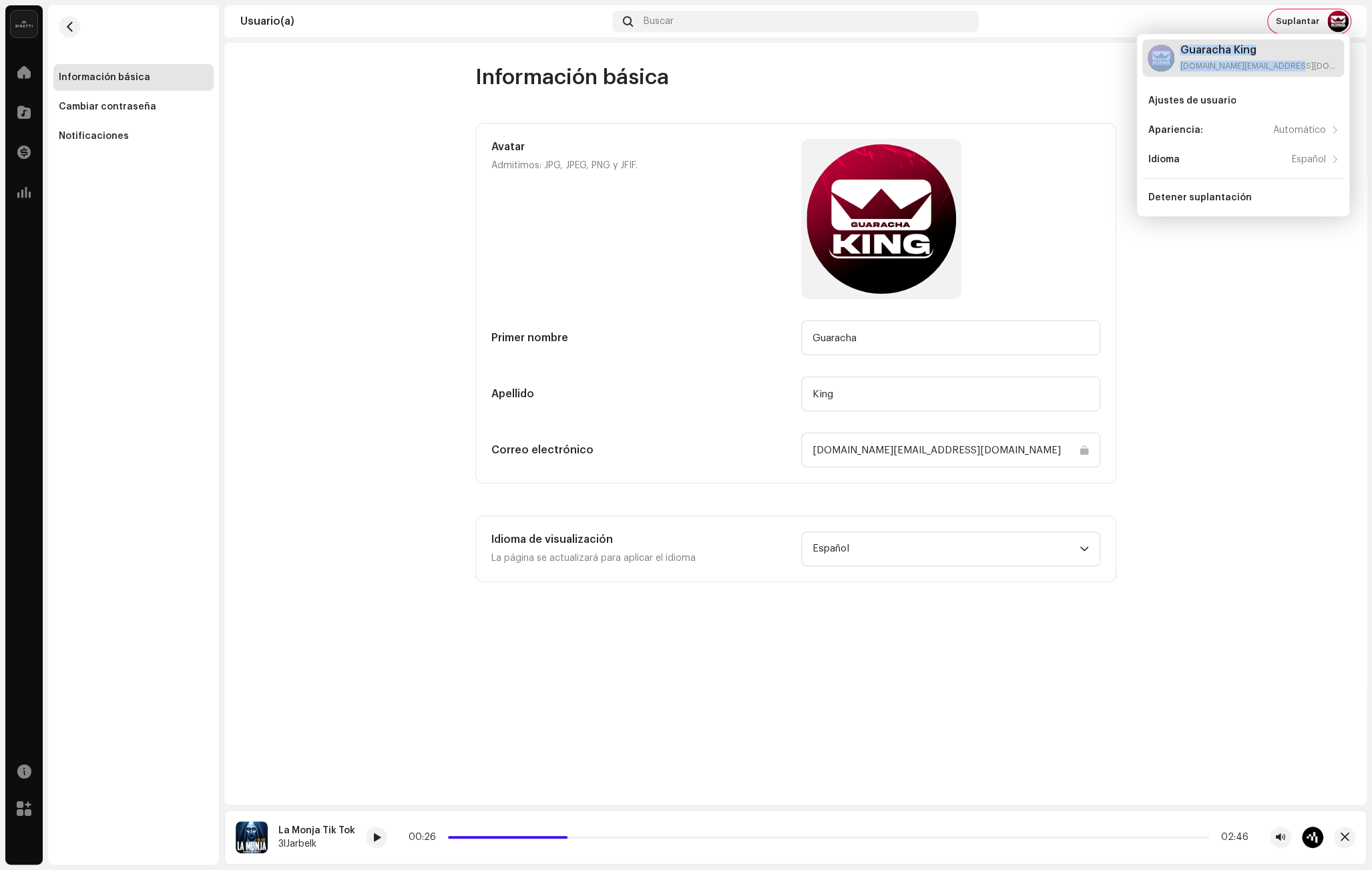
drag, startPoint x: 1289, startPoint y: 65, endPoint x: 1164, endPoint y: 66, distance: 125.0
click at [1164, 66] on div "Guaracha [PERSON_NAME] [DOMAIN_NAME][EMAIL_ADDRESS][DOMAIN_NAME]" at bounding box center [1242, 58] width 201 height 37
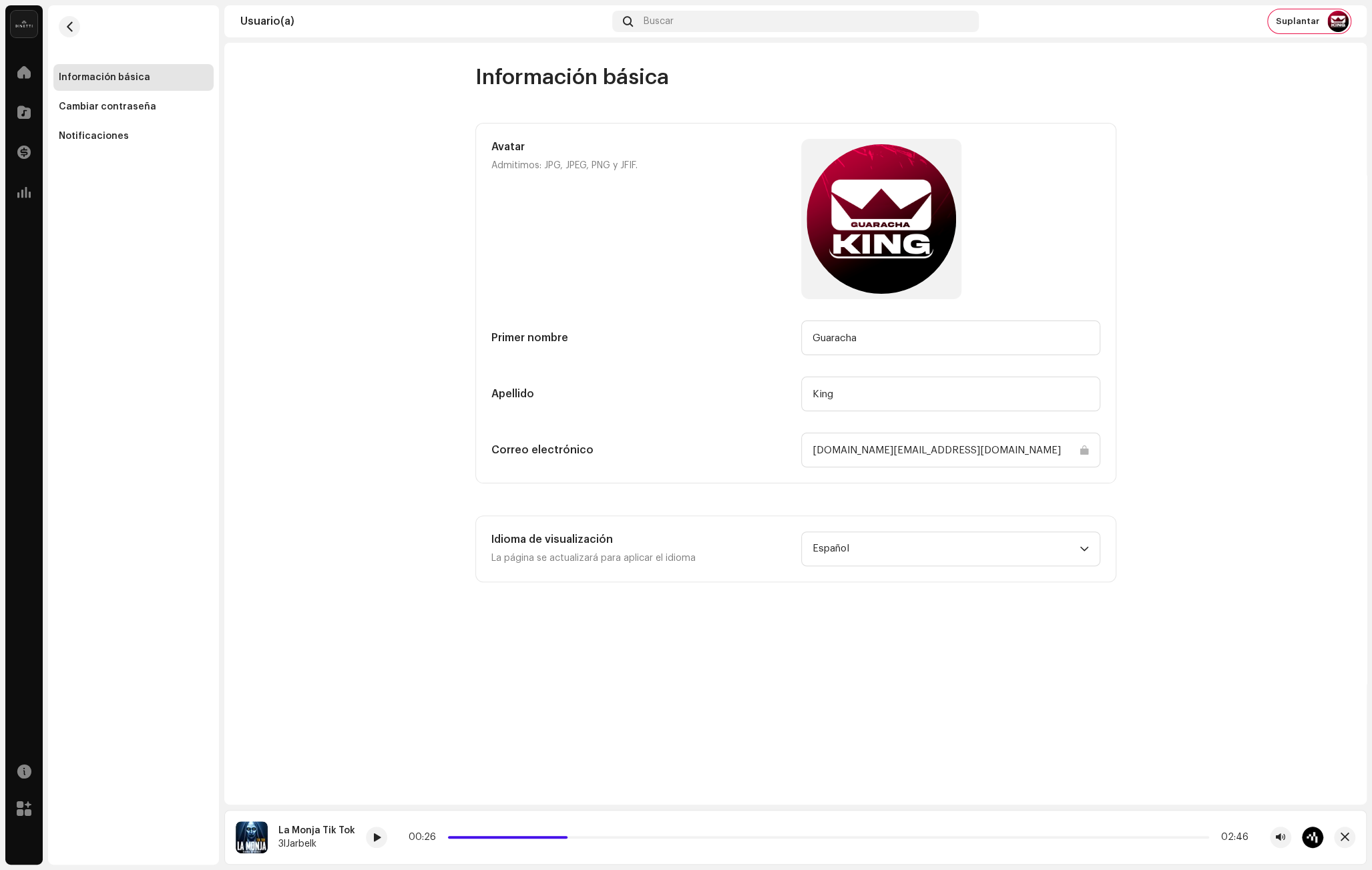
click at [907, 449] on input "[DOMAIN_NAME][EMAIL_ADDRESS][DOMAIN_NAME]" at bounding box center [951, 449] width 299 height 34
click at [1276, 19] on div "Suplantar" at bounding box center [1309, 21] width 83 height 24
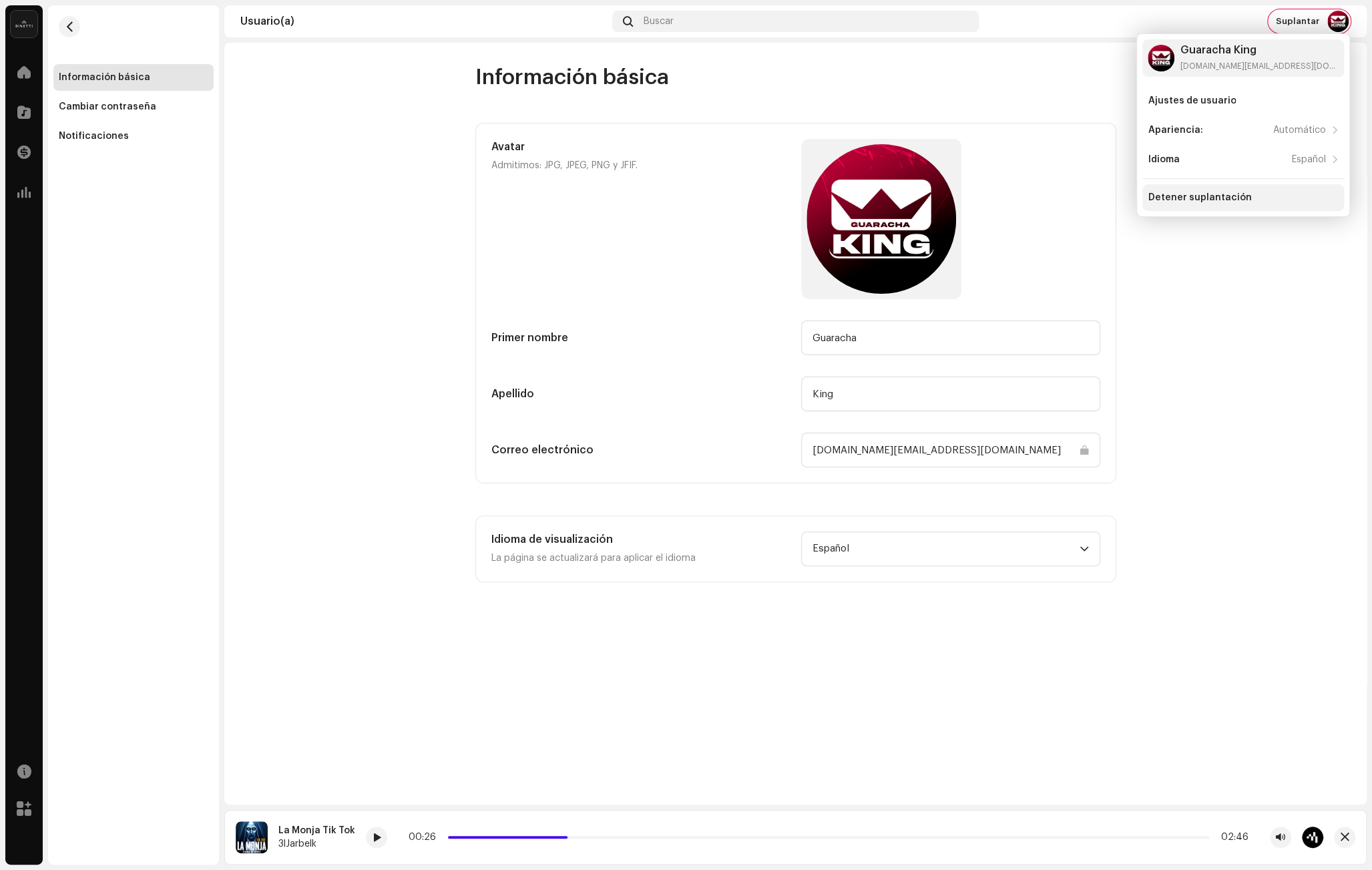
click at [1220, 200] on div "Detener suplantación" at bounding box center [1198, 198] width 103 height 11
